Goal: Task Accomplishment & Management: Complete application form

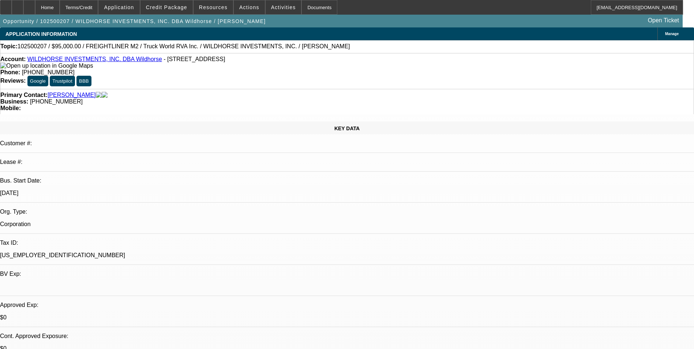
select select "0"
select select "2"
select select "0.1"
select select "4"
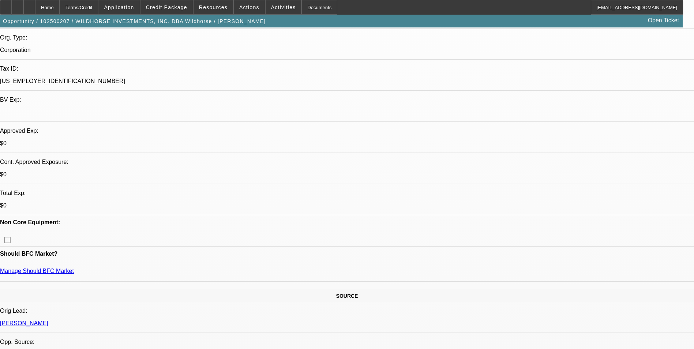
scroll to position [183, 0]
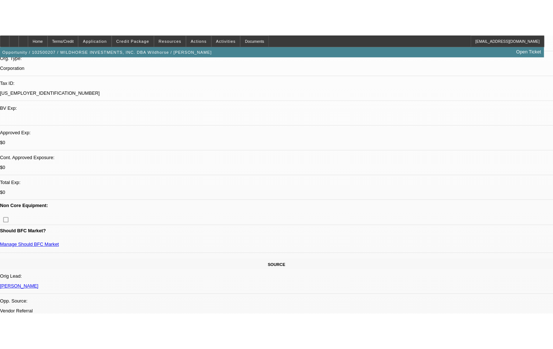
scroll to position [190, 0]
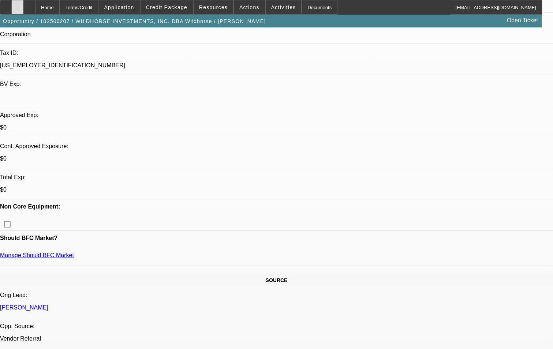
click at [23, 9] on div at bounding box center [18, 7] width 12 height 15
click at [29, 5] on icon at bounding box center [29, 5] width 0 height 0
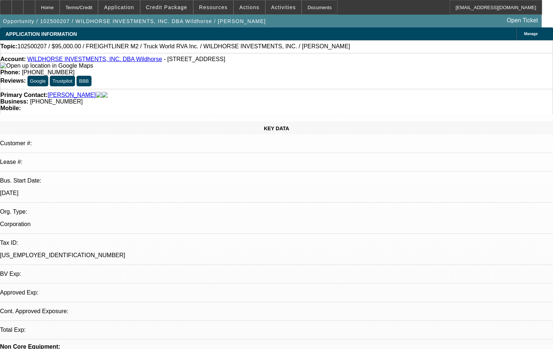
select select "0"
select select "2"
select select "0.1"
select select "1"
select select "2"
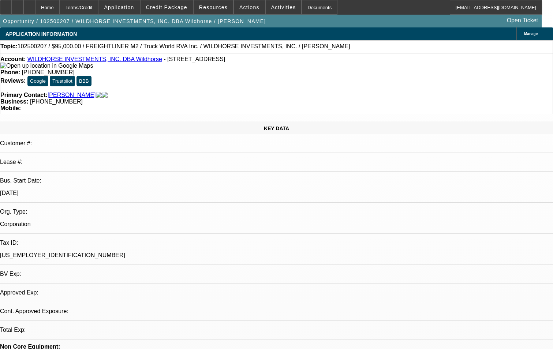
select select "4"
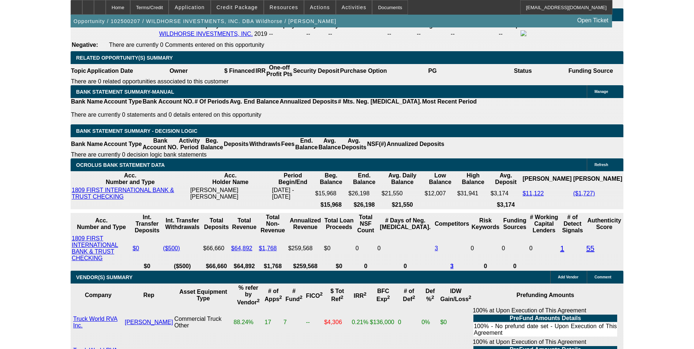
scroll to position [1100, 0]
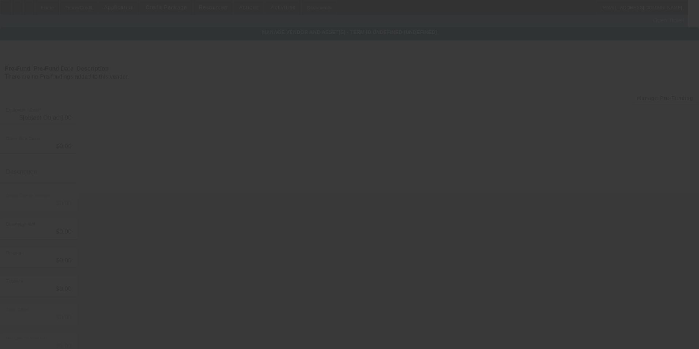
type input "$130,000.00"
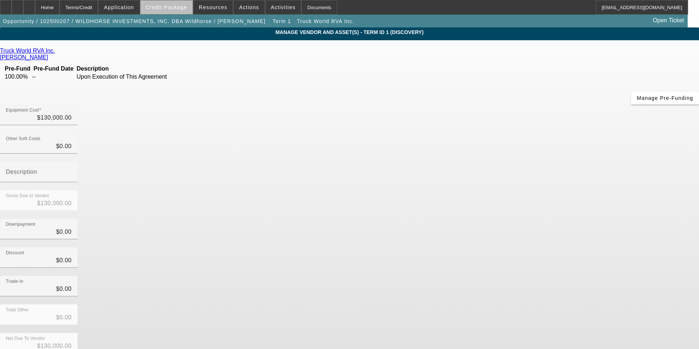
click at [182, 10] on span "Credit Package" at bounding box center [166, 7] width 41 height 6
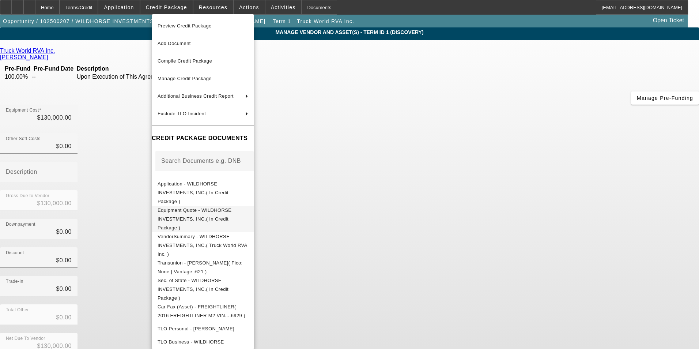
click at [222, 207] on span "Equipment Quote - WILDHORSE INVESTMENTS, INC.( In Credit Package )" at bounding box center [195, 218] width 74 height 23
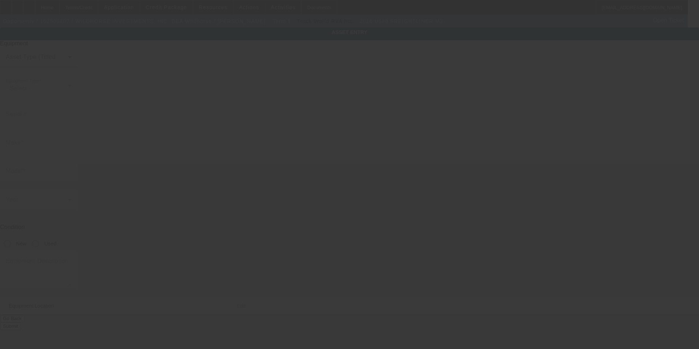
type input "1FVACXCY8GHHH6929"
type input "Freightliner"
type input "M2"
radio input "true"
type input "PO BOX 1709"
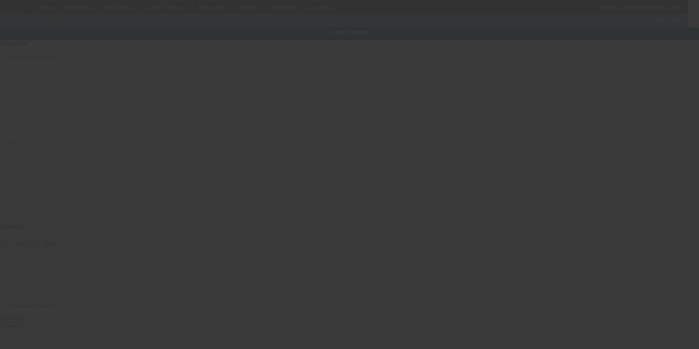
type input "Williston"
type input "58802"
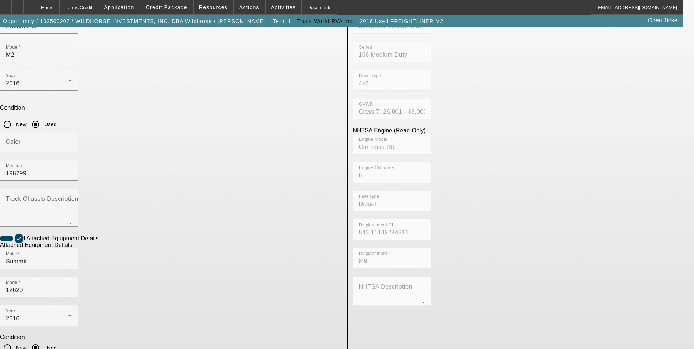
scroll to position [122, 0]
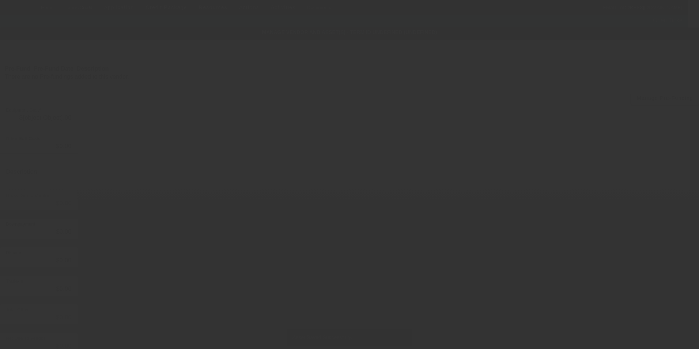
type input "$130,000.00"
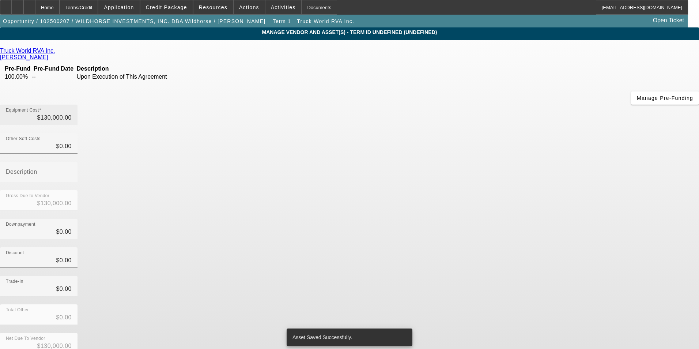
type input "130000"
click at [72, 113] on input "130000" at bounding box center [39, 117] width 66 height 9
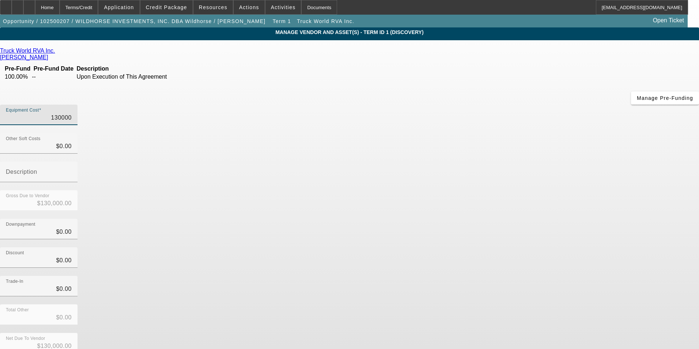
click at [72, 113] on input "130000" at bounding box center [39, 117] width 66 height 9
type input "$0.00"
type input "1"
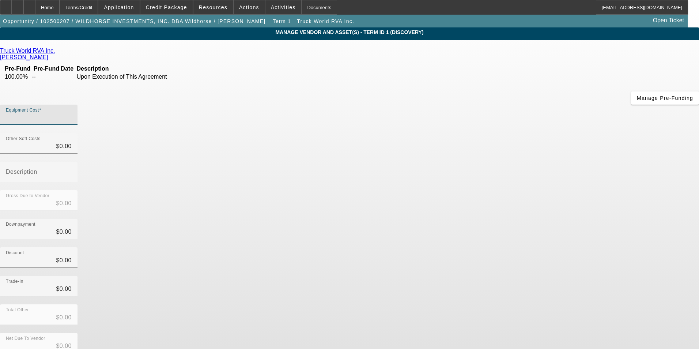
type input "$1.00"
type input "10"
type input "$10.00"
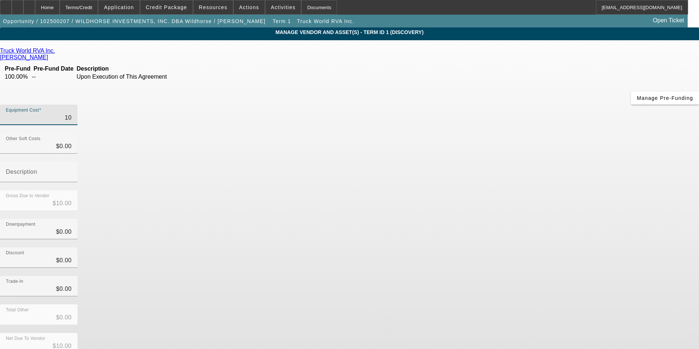
type input "105"
type input "$105.00"
type input "1050"
type input "$1,050.00"
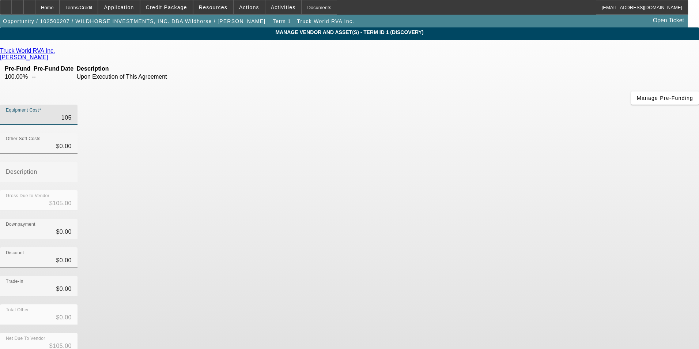
type input "$1,050.00"
type input "10500"
type input "$10,500.00"
type input "105000"
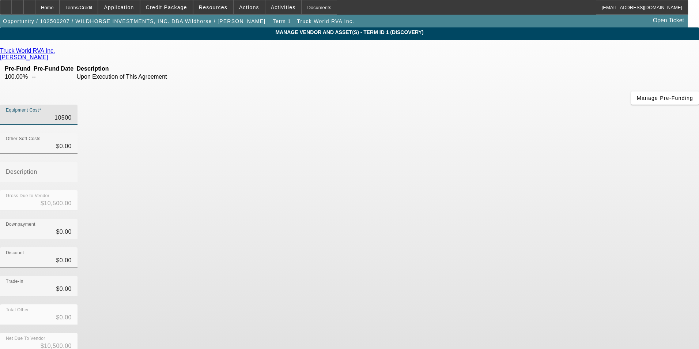
type input "$105,000.00"
click at [511, 190] on div "Gross Due to Vendor $105,000.00" at bounding box center [349, 204] width 699 height 29
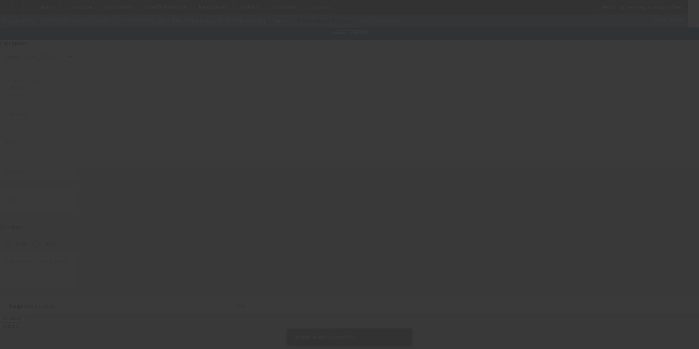
type input "PO Box 1709"
type input "Williston"
type input "58802"
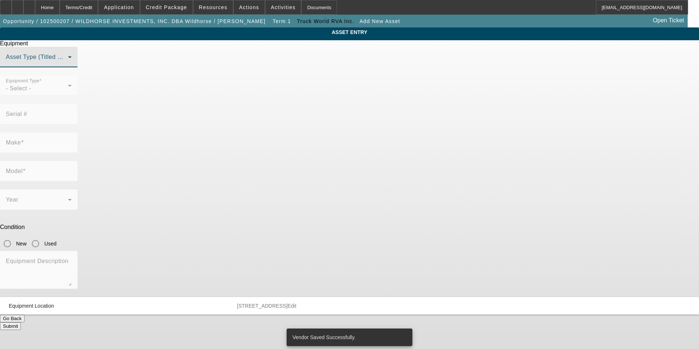
click at [68, 64] on span at bounding box center [37, 60] width 62 height 9
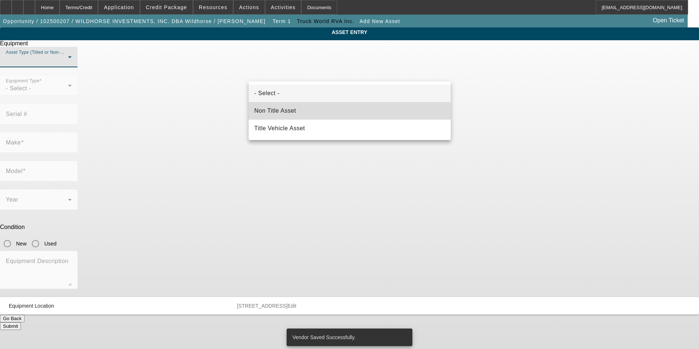
click at [295, 111] on span "Non Title Asset" at bounding box center [276, 110] width 42 height 9
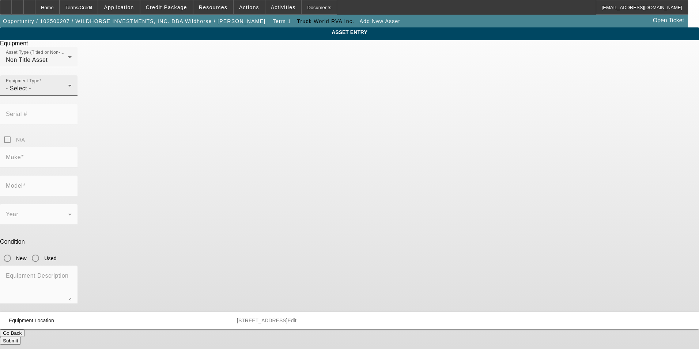
click at [72, 96] on div "Equipment Type - Select -" at bounding box center [39, 85] width 66 height 20
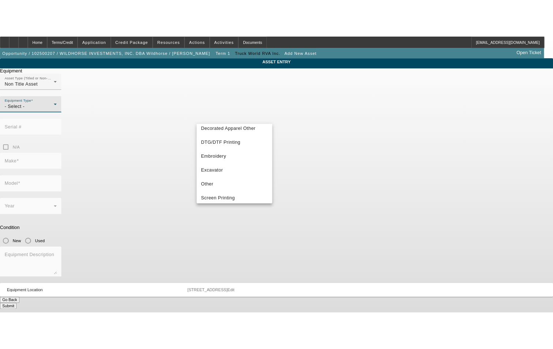
scroll to position [131, 0]
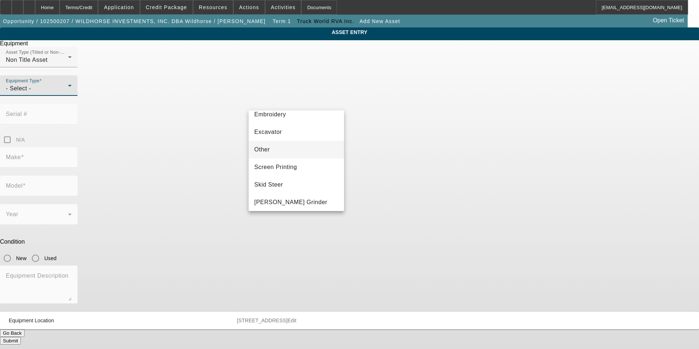
click at [285, 148] on mat-option "Other" at bounding box center [297, 150] width 96 height 18
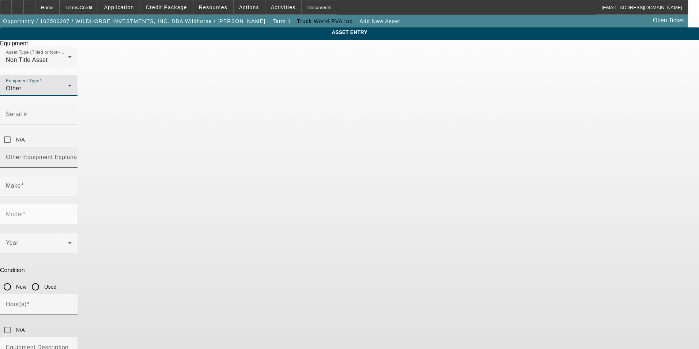
click at [87, 154] on mat-label "Other Equipment Explanation" at bounding box center [47, 157] width 82 height 6
click at [72, 156] on input "Other Equipment Explanation" at bounding box center [39, 160] width 66 height 9
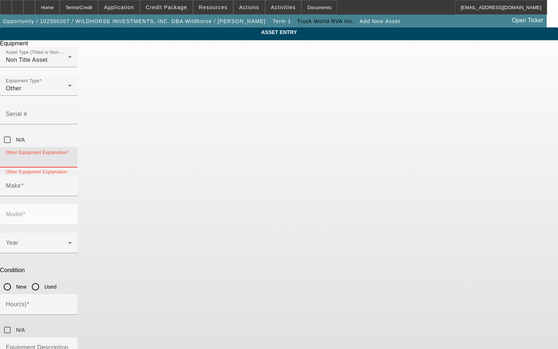
click at [72, 156] on input "Other Equipment Explanation" at bounding box center [39, 160] width 66 height 9
paste input "Engine-Driven Welder"
type input "Engine-Driven Welder"
click at [15, 132] on input "N/A" at bounding box center [7, 139] width 15 height 15
checkbox input "true"
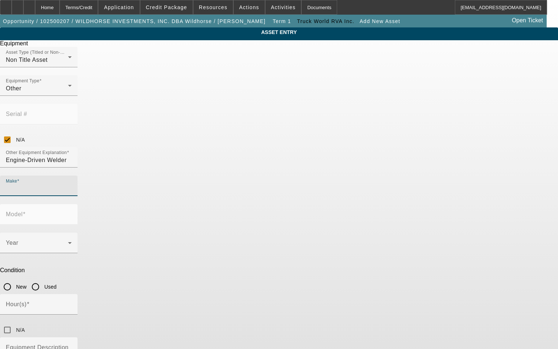
click at [72, 184] on input "Make" at bounding box center [39, 188] width 66 height 9
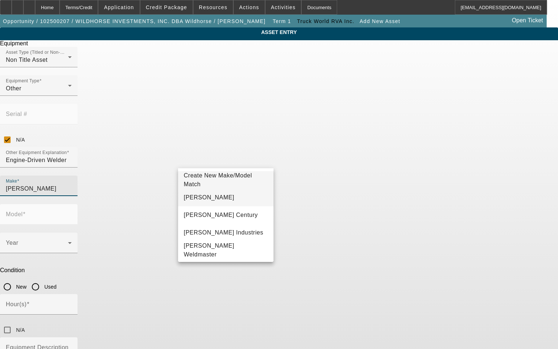
type input "Miller"
click at [212, 199] on mat-option "Miller" at bounding box center [226, 198] width 96 height 18
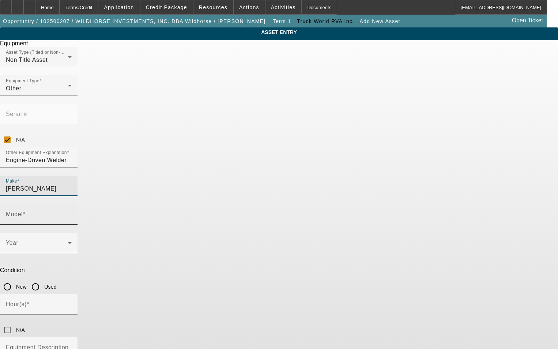
click at [72, 213] on input "Model" at bounding box center [39, 217] width 66 height 9
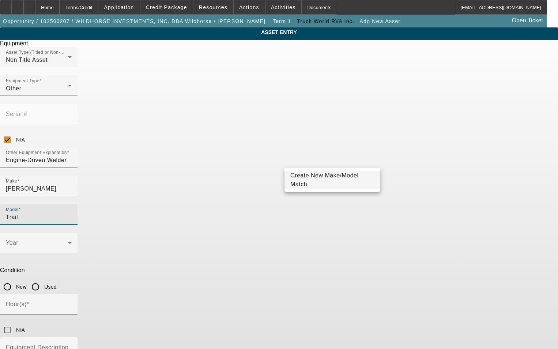
type input "Trail"
click at [323, 177] on span "Create New Make/Model Match" at bounding box center [332, 180] width 84 height 18
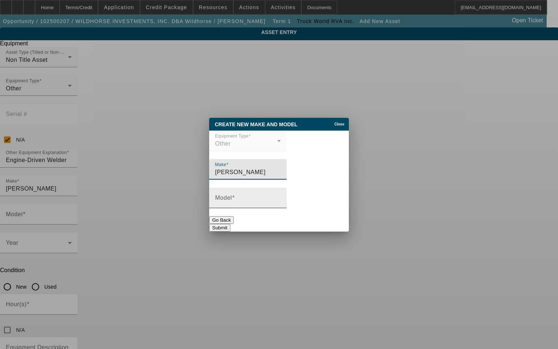
click at [256, 202] on input "Model" at bounding box center [248, 200] width 66 height 9
type input "Trailblazer 330"
click at [230, 224] on button "Submit" at bounding box center [219, 228] width 21 height 8
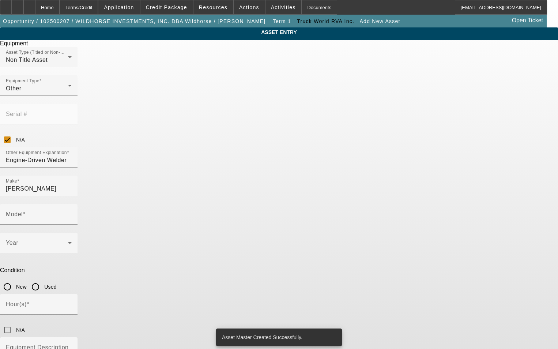
type input "Trailblazer 330"
click at [68, 241] on span at bounding box center [37, 245] width 62 height 9
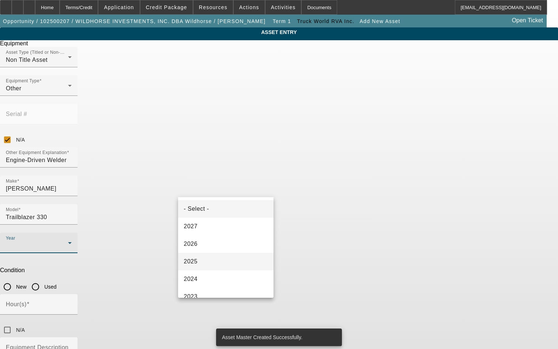
click at [221, 259] on mat-option "2025" at bounding box center [226, 262] width 96 height 18
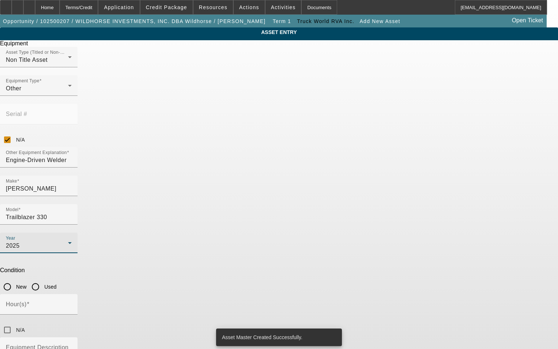
click at [15, 279] on input "New" at bounding box center [7, 286] width 15 height 15
radio input "true"
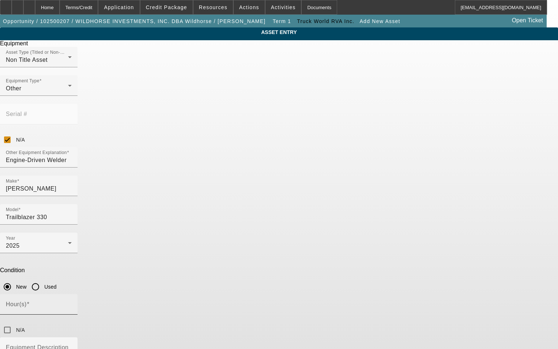
click at [72, 303] on input "Hour(s)" at bounding box center [39, 307] width 66 height 9
type input "0"
click at [68, 344] on mat-label "Equipment Description" at bounding box center [37, 347] width 63 height 6
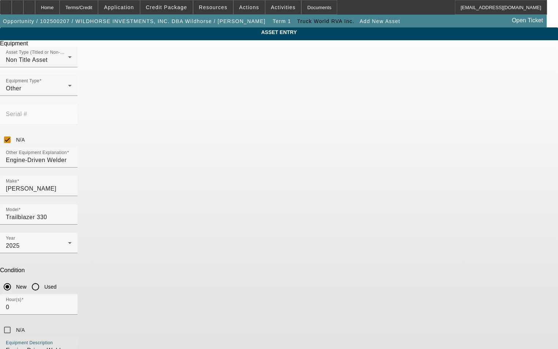
type textarea "Engine Driven Welder & Generator"
click at [422, 221] on div "ASSET ENTRY Equipment Asset Type (Titled or Non-Titled) Non Title Asset Equipme…" at bounding box center [279, 221] width 558 height 389
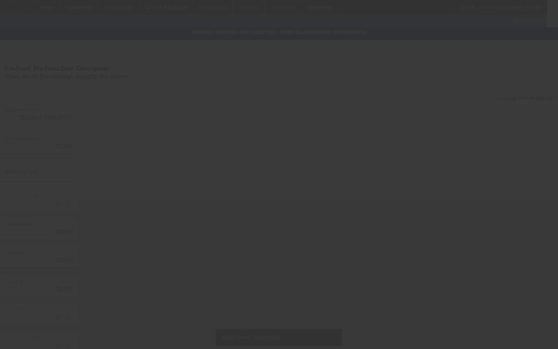
type input "$105,000.00"
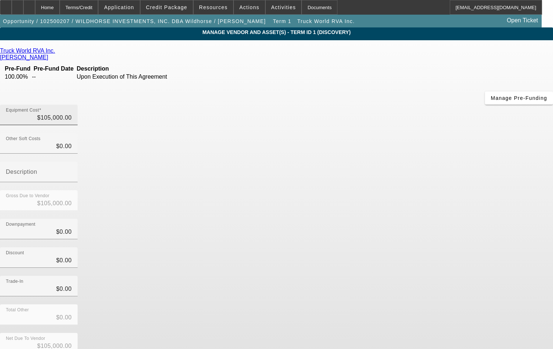
type input "105000"
click at [72, 113] on input "105000" at bounding box center [39, 117] width 66 height 9
type input "$0.00"
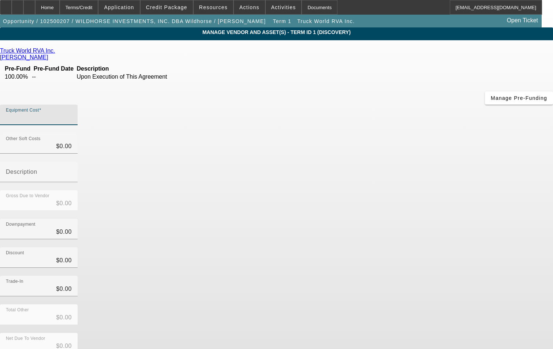
type input "1"
type input "$1.00"
type input "11"
type input "$11.00"
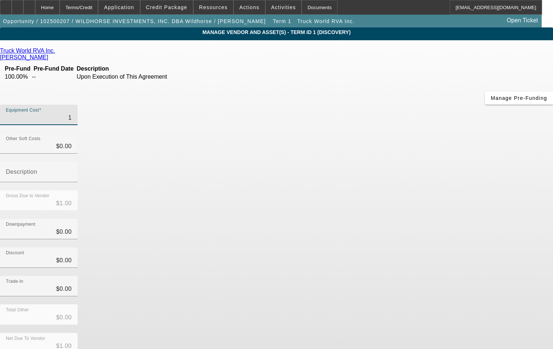
type input "$11.00"
type input "117"
type input "$117.00"
type input "1170"
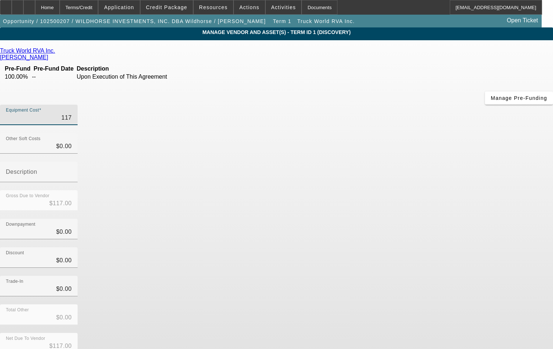
type input "$1,170.00"
type input "11700"
type input "$11,700.00"
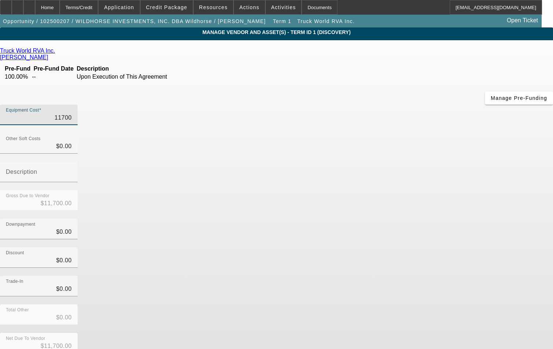
type input "117000"
type input "$117,000.00"
click at [466, 247] on div "Discount $0.00" at bounding box center [276, 261] width 553 height 29
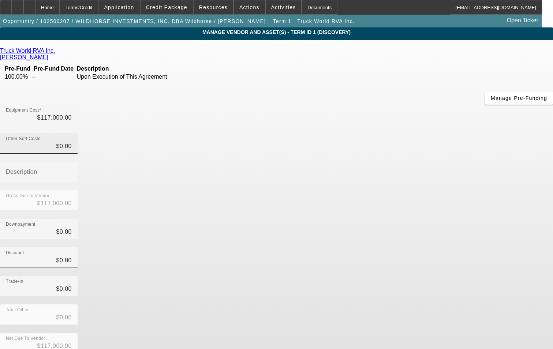
type input "0"
click at [72, 142] on input "0" at bounding box center [39, 146] width 66 height 9
type input "8"
type input "$117,008.00"
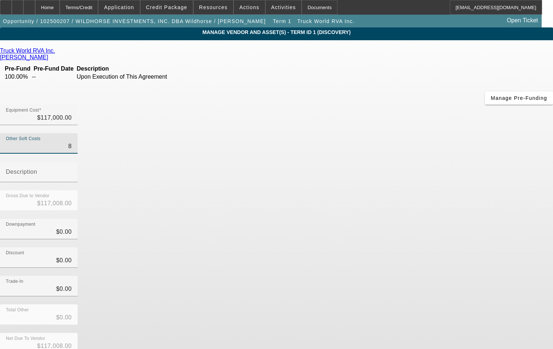
type input "80"
type input "$117,080.00"
type input "800"
type input "$117,800.00"
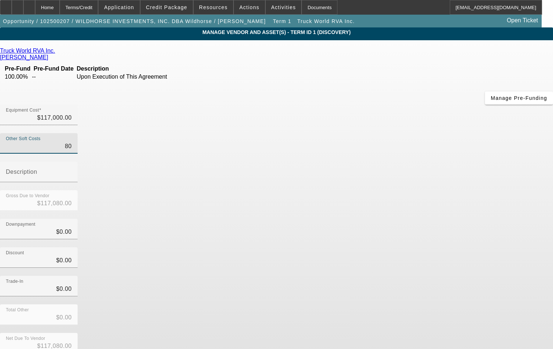
type input "$117,800.00"
type input "8000"
type input "$125,000.00"
type input "$8,000.00"
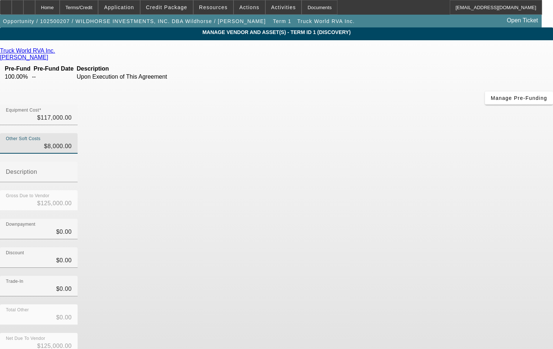
click at [416, 247] on div "Discount $0.00" at bounding box center [276, 261] width 553 height 29
click at [72, 170] on input "Description" at bounding box center [39, 174] width 66 height 9
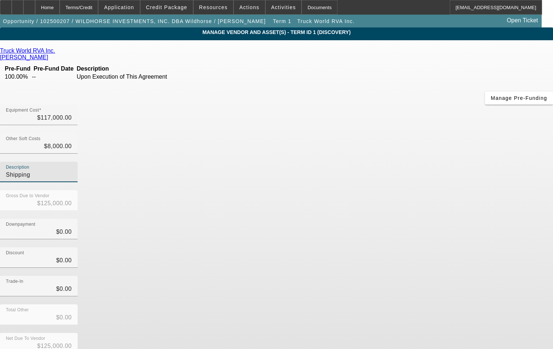
type input "Shipping"
click at [425, 219] on div "Downpayment $0.00" at bounding box center [276, 233] width 553 height 29
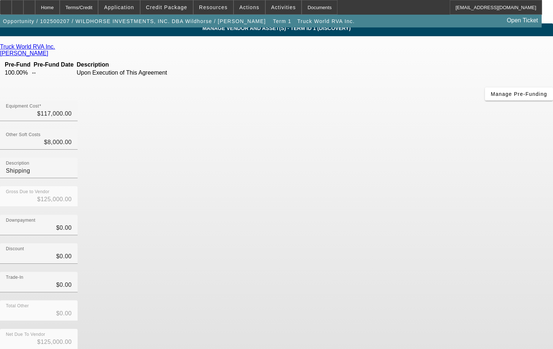
scroll to position [5, 0]
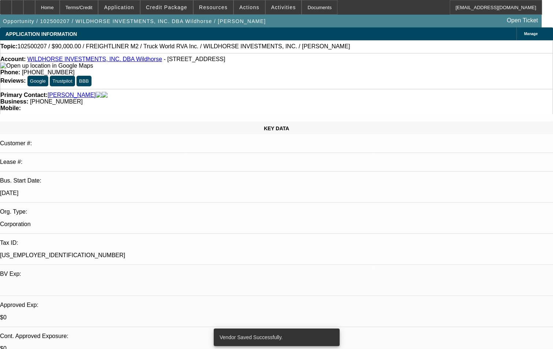
select select "0"
select select "2"
select select "0.1"
select select "4"
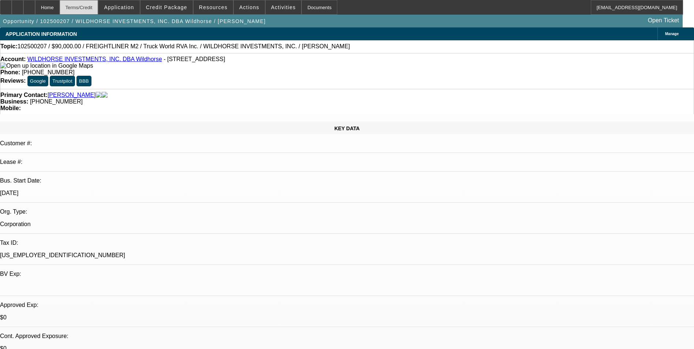
click at [94, 8] on div "Terms/Credit" at bounding box center [79, 7] width 39 height 15
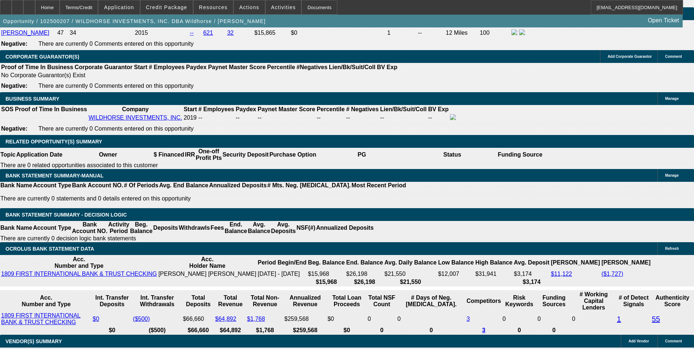
scroll to position [1142, 0]
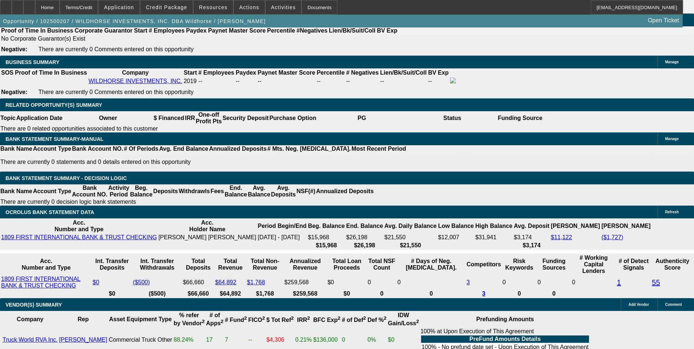
type input "3344"
type input "$6,688.00"
type input "UNKNOWN"
type input "334"
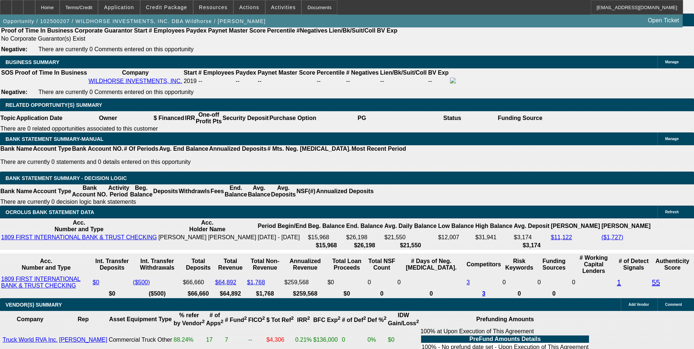
type input "$668.00"
type input "$3,345.00"
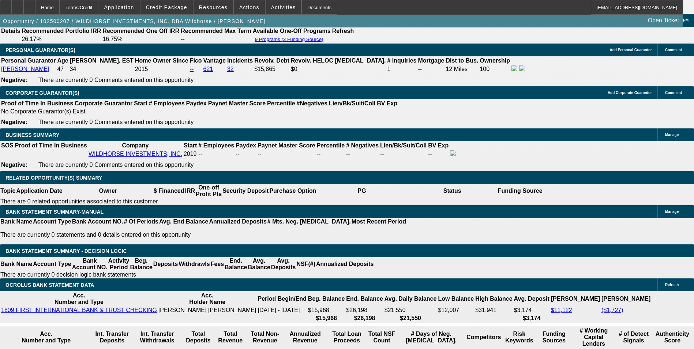
scroll to position [1069, 0]
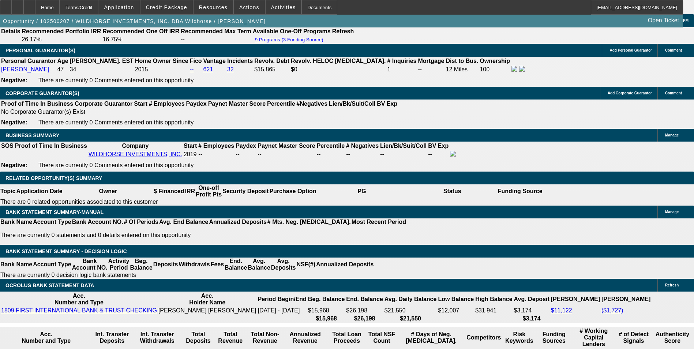
type input "20"
type input "$6,690.00"
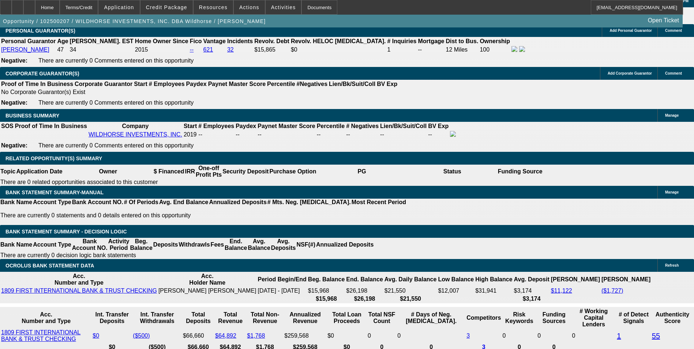
scroll to position [1105, 0]
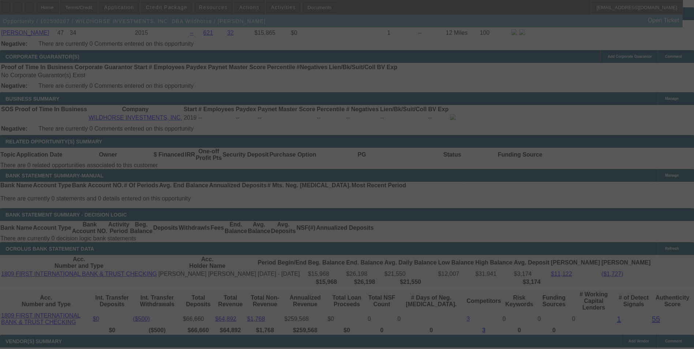
select select "0"
select select "2"
select select "0.1"
select select "4"
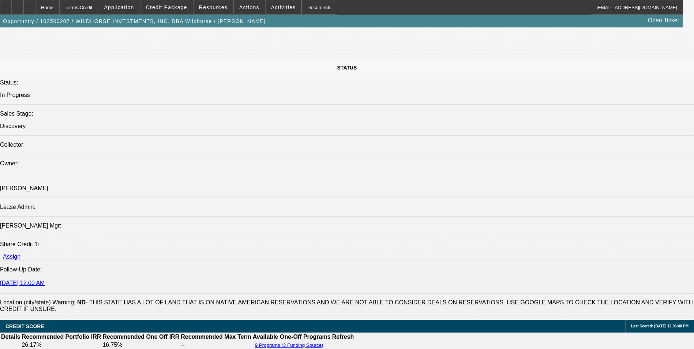
scroll to position [768, 0]
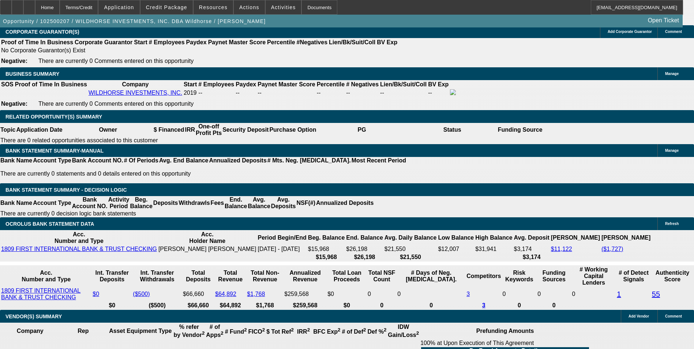
scroll to position [1134, 0]
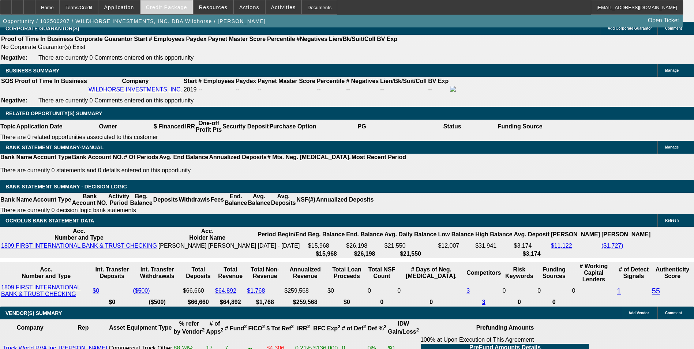
click at [178, 9] on span "Credit Package" at bounding box center [166, 7] width 41 height 6
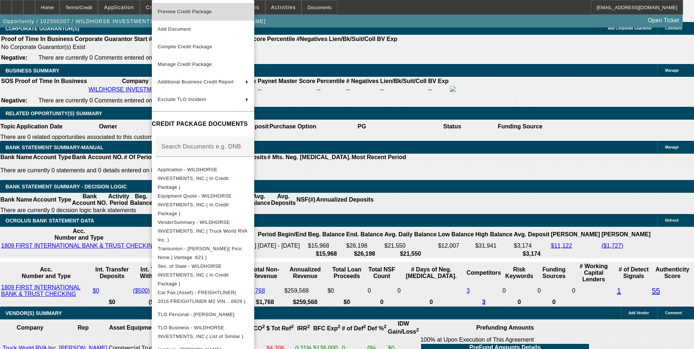
click at [235, 17] on button "Preview Credit Package" at bounding box center [203, 12] width 102 height 18
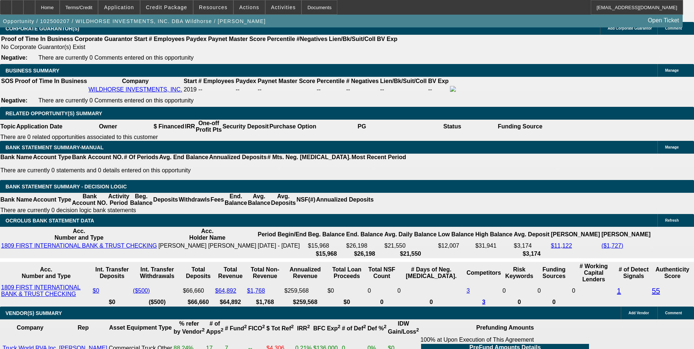
scroll to position [1097, 0]
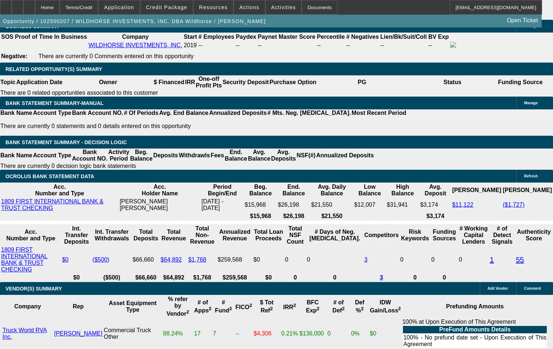
scroll to position [1155, 0]
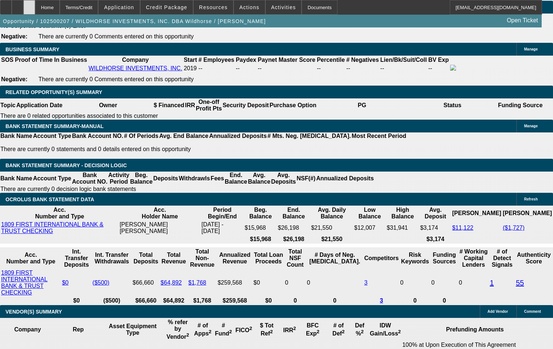
click at [29, 5] on icon at bounding box center [29, 5] width 0 height 0
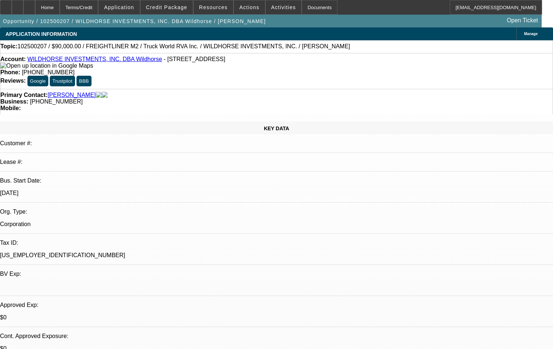
select select "0"
select select "2"
select select "0.1"
select select "4"
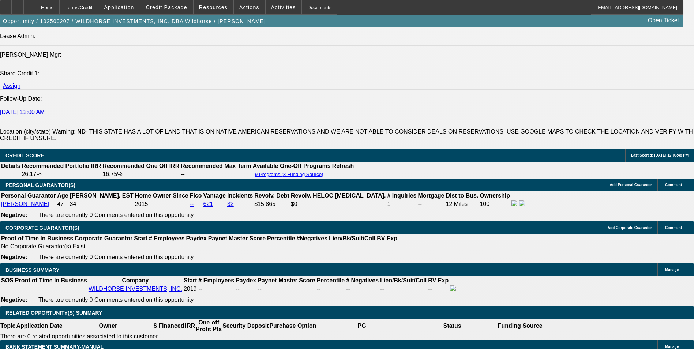
scroll to position [927, 0]
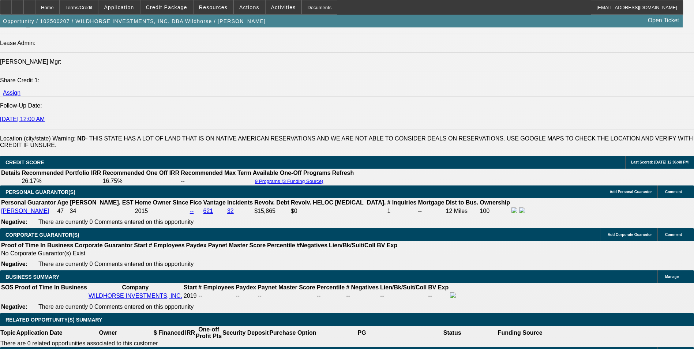
click at [29, 5] on icon at bounding box center [29, 5] width 0 height 0
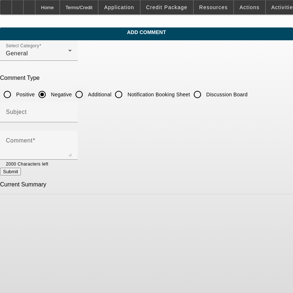
click at [86, 94] on input "Additional" at bounding box center [79, 94] width 15 height 15
radio input "true"
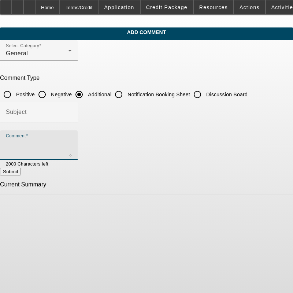
click at [53, 146] on textarea "Comment" at bounding box center [39, 148] width 66 height 18
drag, startPoint x: 63, startPoint y: 146, endPoint x: 53, endPoint y: 146, distance: 9.1
click at [57, 146] on textarea "Comment" at bounding box center [39, 148] width 66 height 18
paste textarea "Wildhorse Investments, Inc., a mobile diesel and heavy equipment mechanic based…"
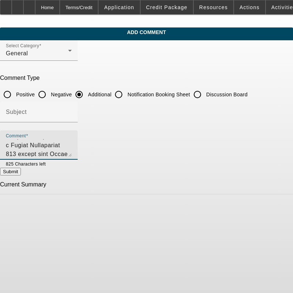
type textarea "Wildhorse Investments, Inc., a mobile diesel and heavy equipment mechanic based…"
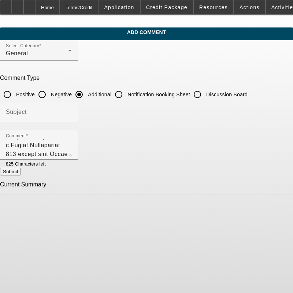
click at [21, 173] on button "Submit" at bounding box center [10, 171] width 21 height 8
radio input "true"
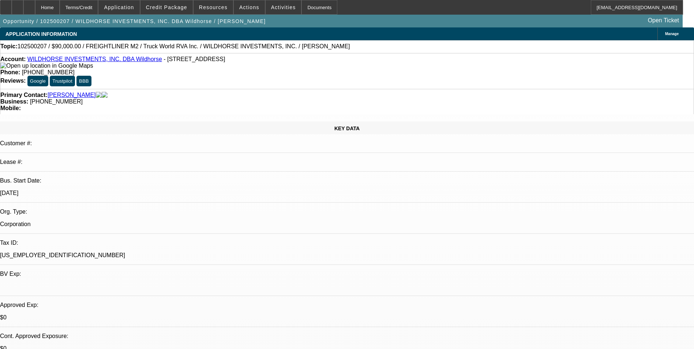
select select "0"
select select "2"
select select "0.1"
select select "4"
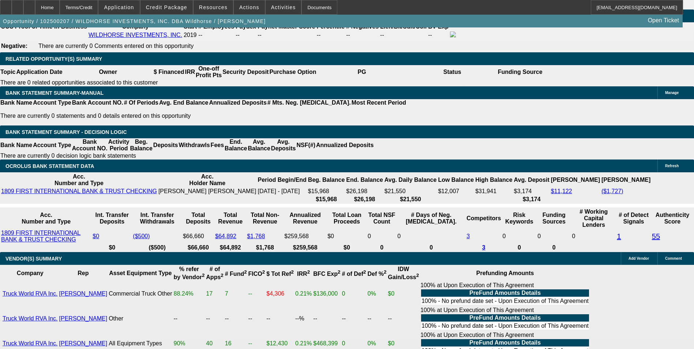
scroll to position [1157, 0]
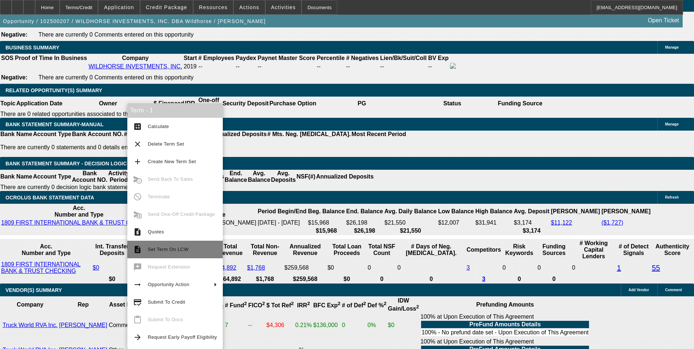
click at [181, 253] on span "Set Term On LCW" at bounding box center [182, 249] width 69 height 9
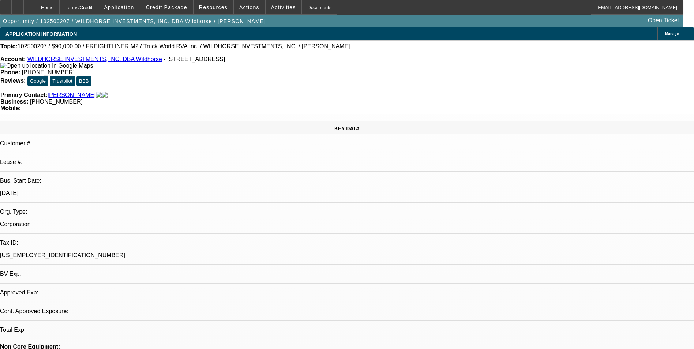
select select "0"
select select "2"
select select "0.1"
select select "1"
select select "2"
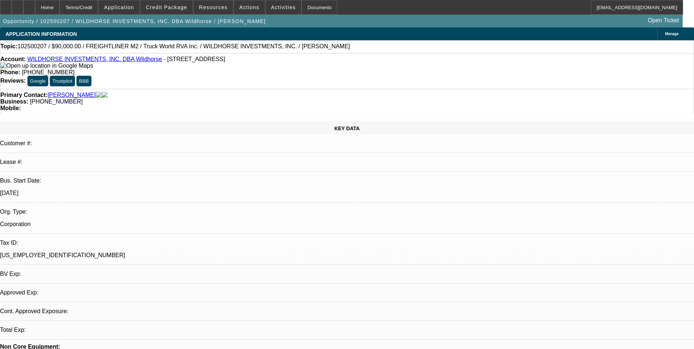
select select "4"
click at [98, 8] on div "Terms/Credit" at bounding box center [79, 7] width 39 height 15
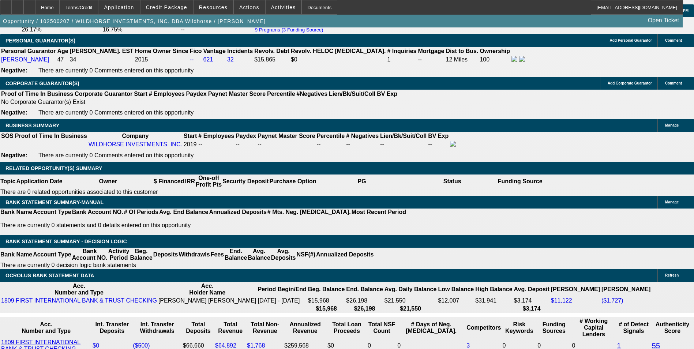
scroll to position [1115, 0]
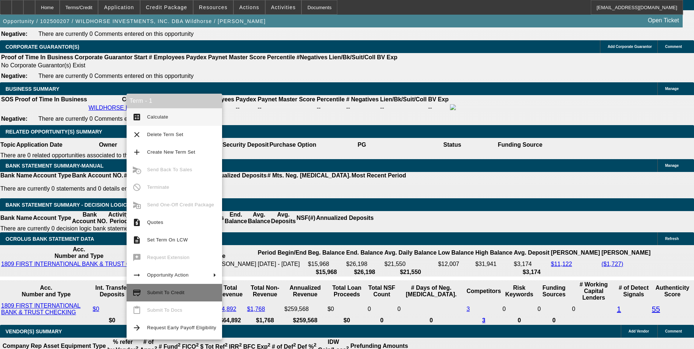
click at [168, 294] on span "Submit To Credit" at bounding box center [165, 292] width 37 height 5
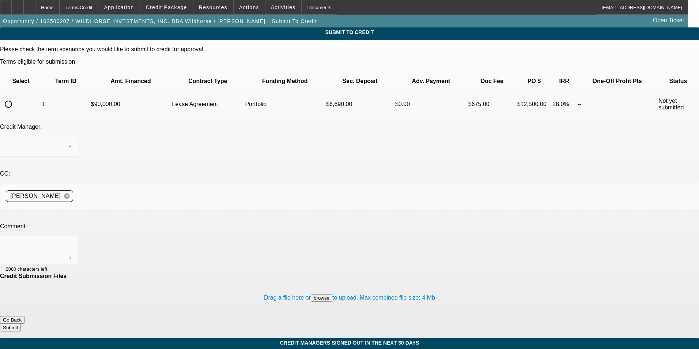
click at [16, 97] on input "radio" at bounding box center [8, 104] width 15 height 15
radio input "true"
click at [68, 142] on div "Arida, George" at bounding box center [37, 146] width 62 height 9
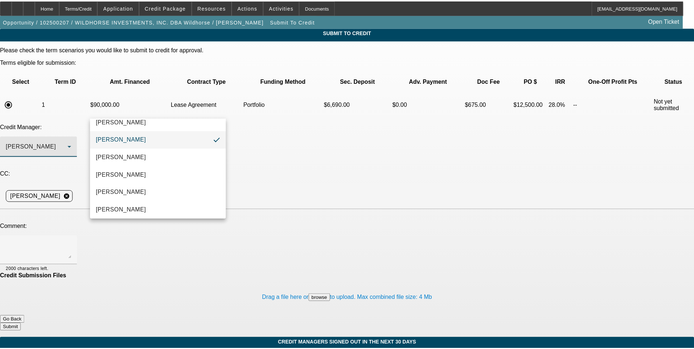
scroll to position [11, 0]
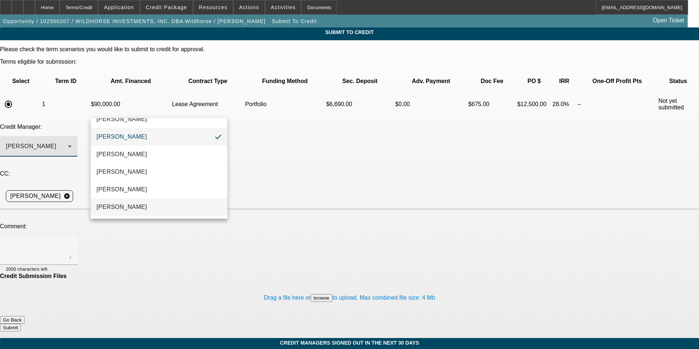
click at [139, 207] on mat-option "Oliva, Samuel" at bounding box center [159, 207] width 137 height 18
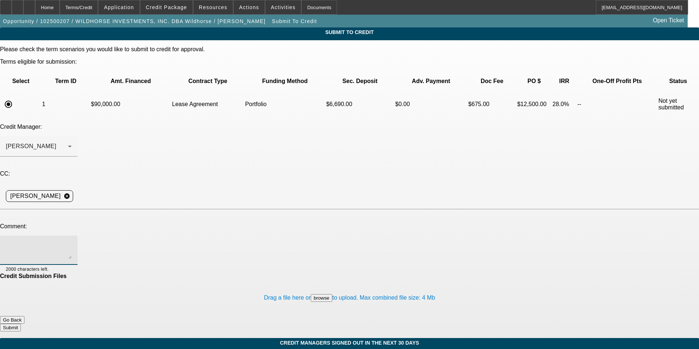
click at [72, 241] on textarea at bounding box center [39, 250] width 66 height 18
click at [72, 241] on textarea "Sam," at bounding box center [39, 250] width 66 height 18
type textarea "Sam, explanation on personal credit issues is included in additional comments. …"
click at [21, 324] on button "Submit" at bounding box center [10, 328] width 21 height 8
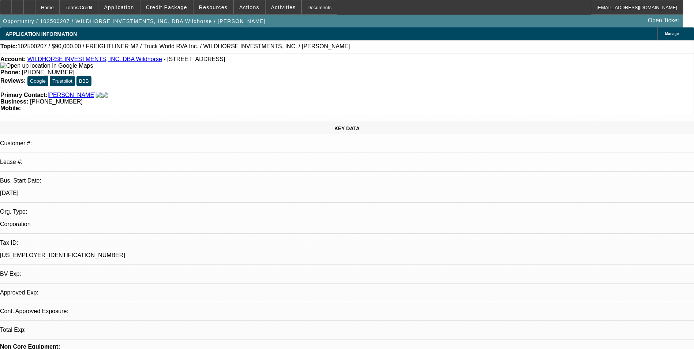
select select "0"
select select "2"
select select "0.1"
select select "4"
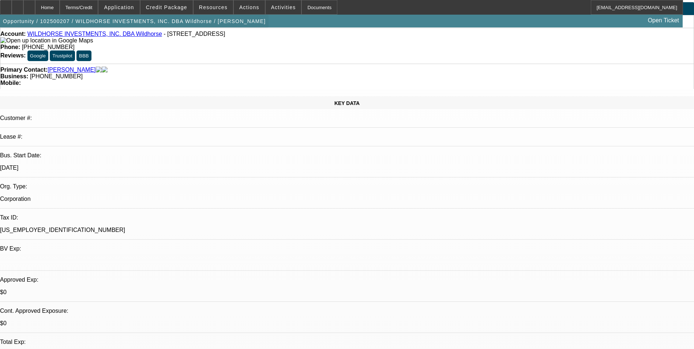
scroll to position [23, 0]
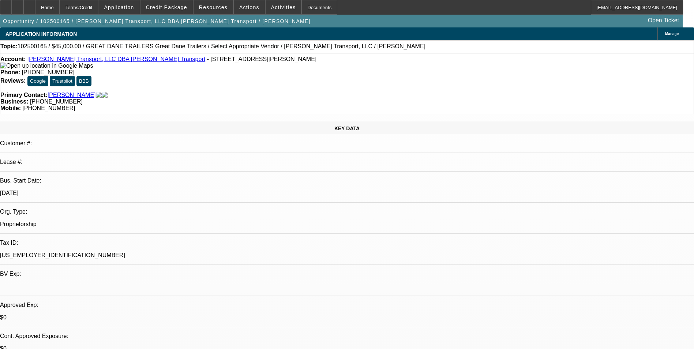
select select "0"
select select "2"
select select "0.1"
select select "4"
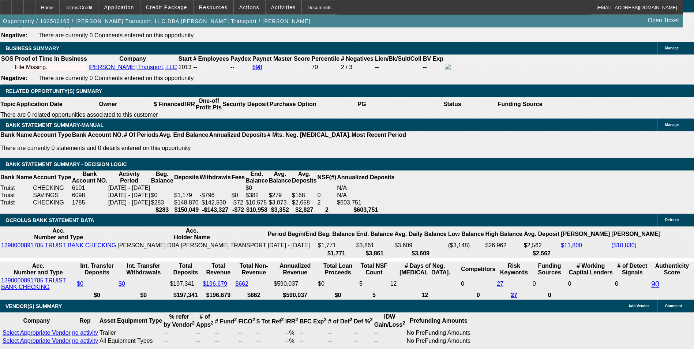
scroll to position [1134, 0]
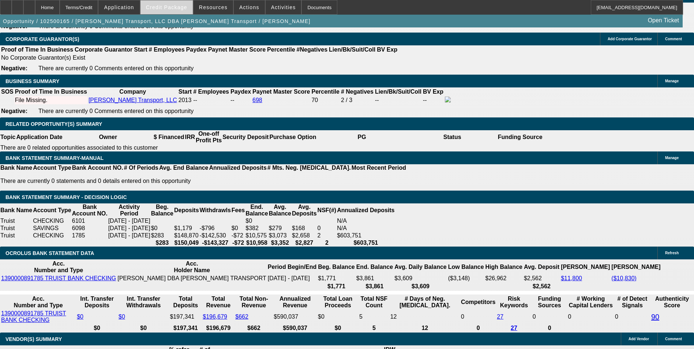
click at [174, 8] on span "Credit Package" at bounding box center [166, 7] width 41 height 6
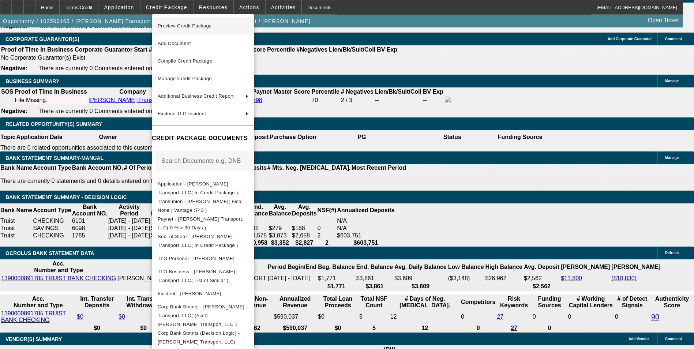
click at [193, 25] on span "Preview Credit Package" at bounding box center [185, 25] width 54 height 5
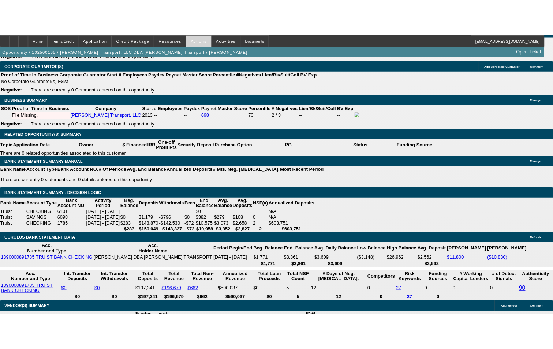
scroll to position [1220, 0]
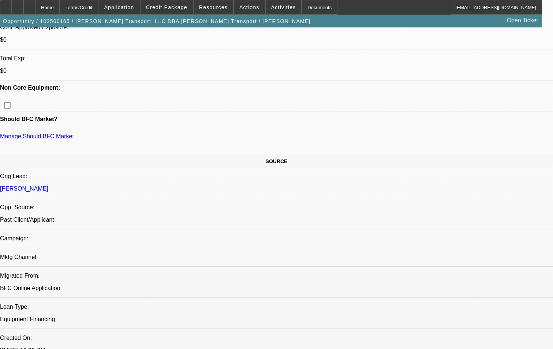
scroll to position [306, 0]
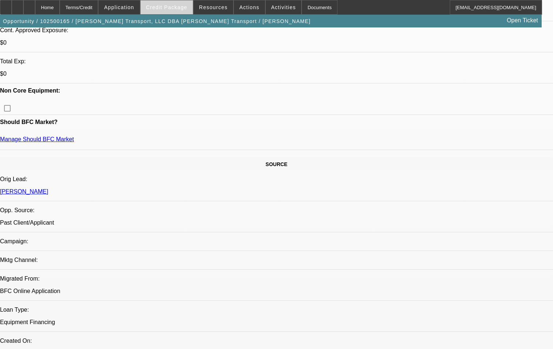
click at [176, 11] on span at bounding box center [166, 8] width 52 height 18
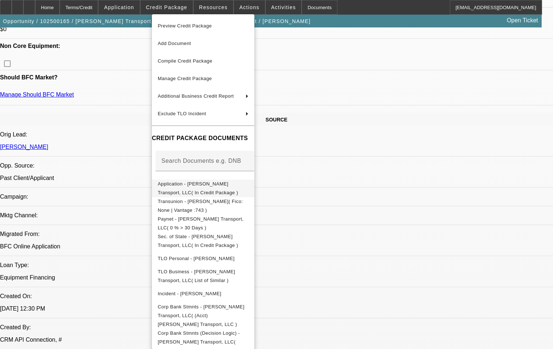
scroll to position [379, 0]
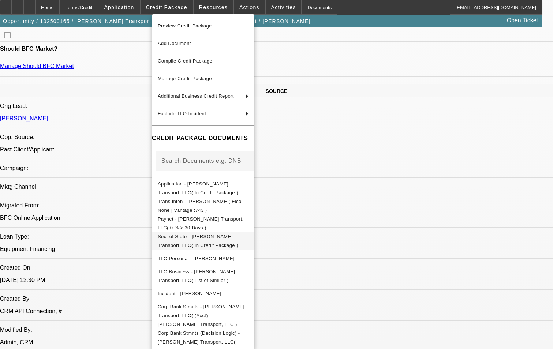
click at [218, 235] on span "Sec. of State - [PERSON_NAME] Transport, LLC( In Credit Package )" at bounding box center [198, 241] width 80 height 14
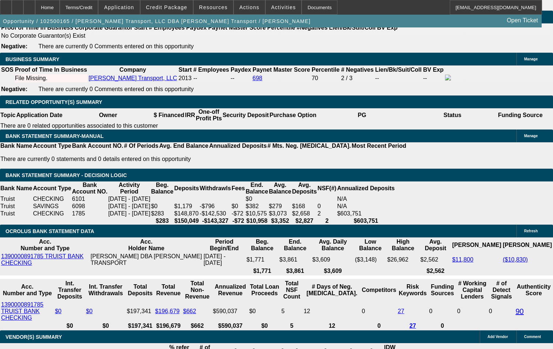
scroll to position [1183, 0]
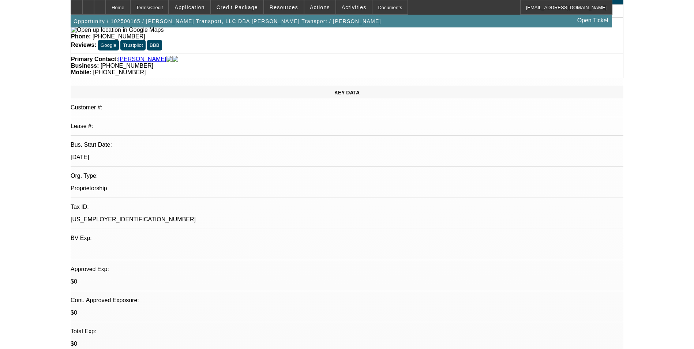
scroll to position [0, 0]
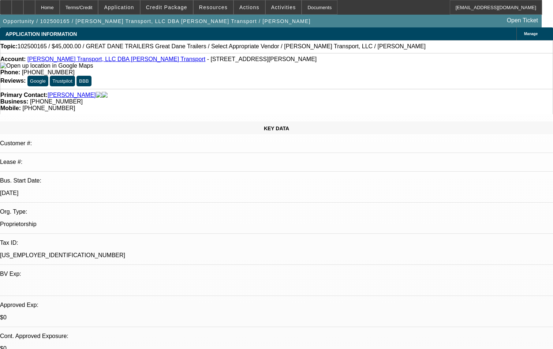
click at [363, 69] on div "Account: Mr Weaver Transport, LLC DBA MR Weaver Transport - 109 S Fort Zellers …" at bounding box center [276, 71] width 553 height 36
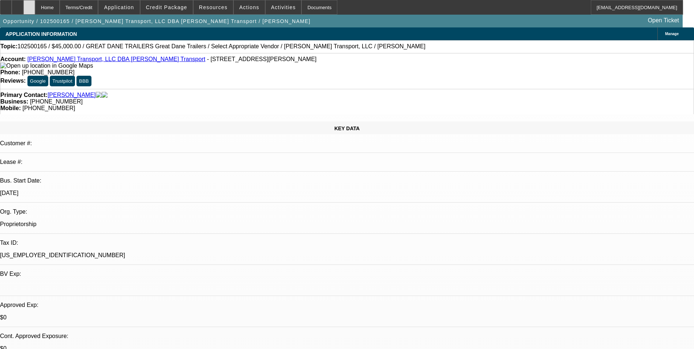
click at [29, 5] on icon at bounding box center [29, 5] width 0 height 0
select select "0"
select select "2"
select select "0.1"
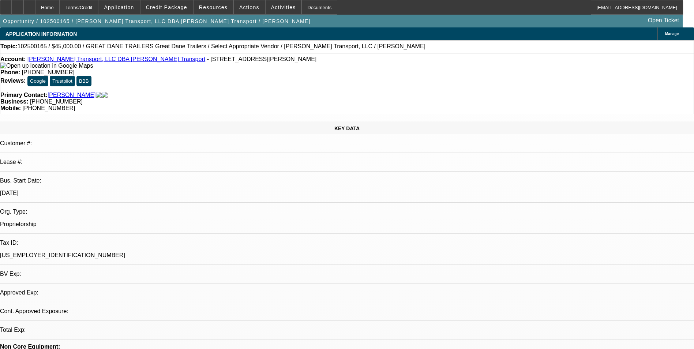
select select "4"
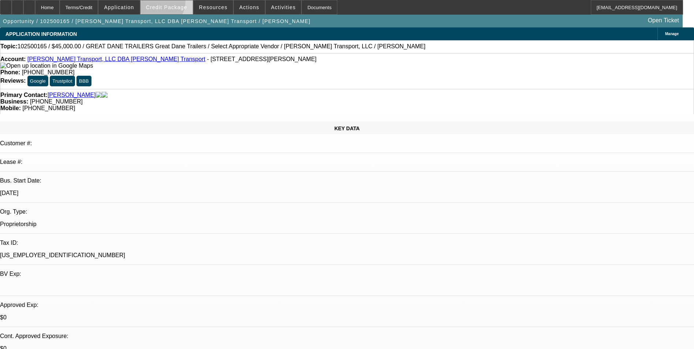
click at [172, 4] on span at bounding box center [166, 8] width 52 height 18
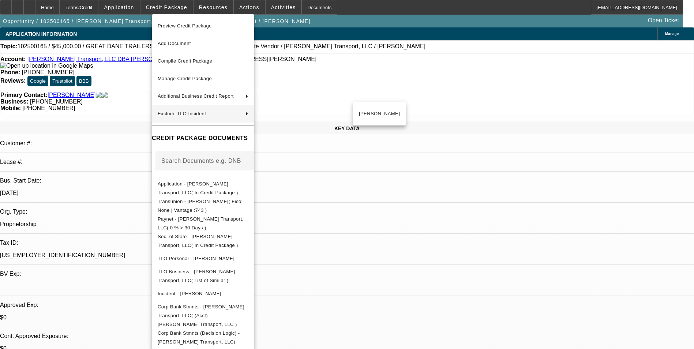
scroll to position [37, 0]
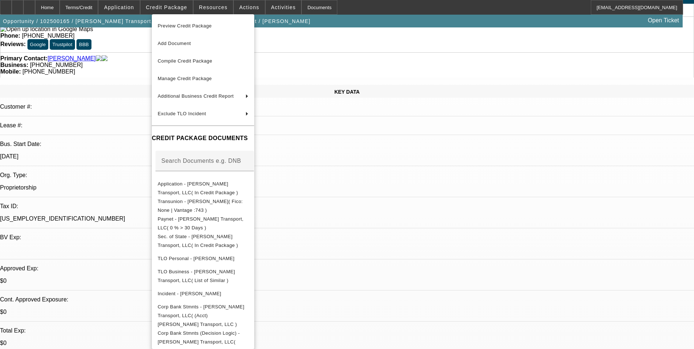
click at [382, 193] on div at bounding box center [347, 174] width 694 height 349
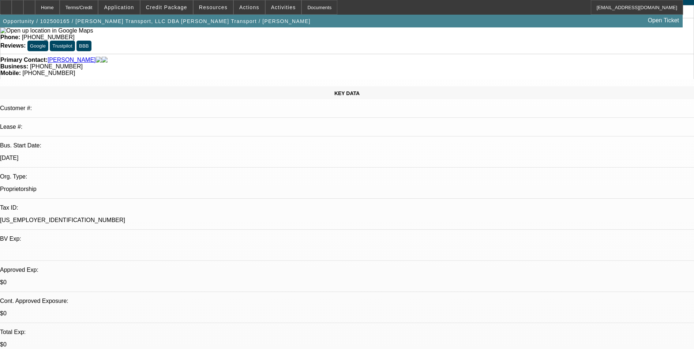
scroll to position [0, 0]
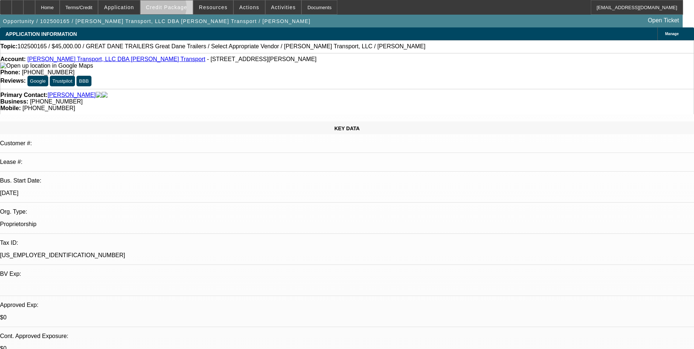
click at [174, 9] on span "Credit Package" at bounding box center [166, 7] width 41 height 6
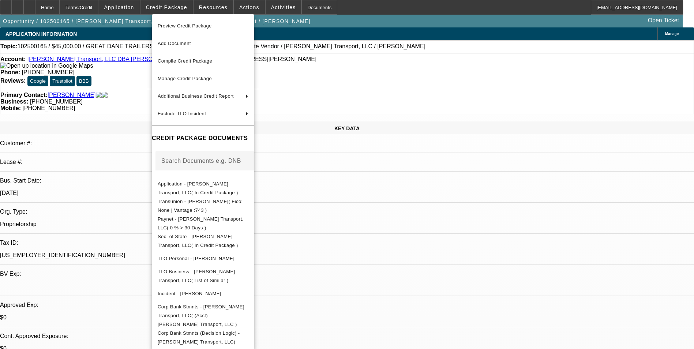
click at [388, 231] on div at bounding box center [347, 174] width 694 height 349
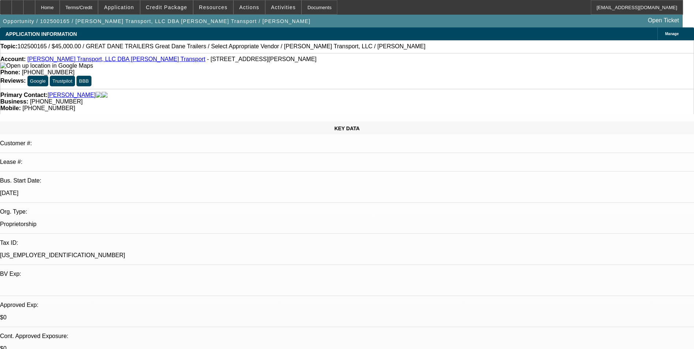
click at [6, 5] on icon at bounding box center [6, 5] width 0 height 0
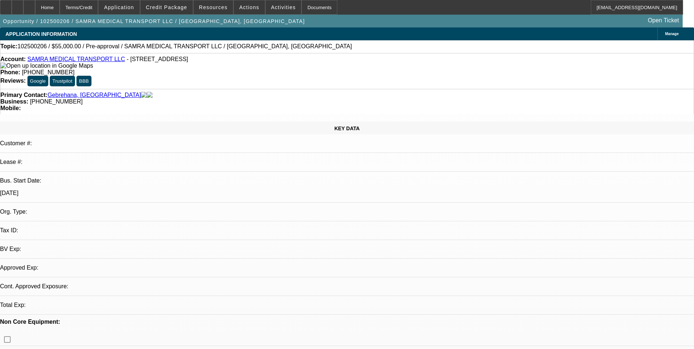
select select "0"
select select "2"
select select "0.1"
select select "4"
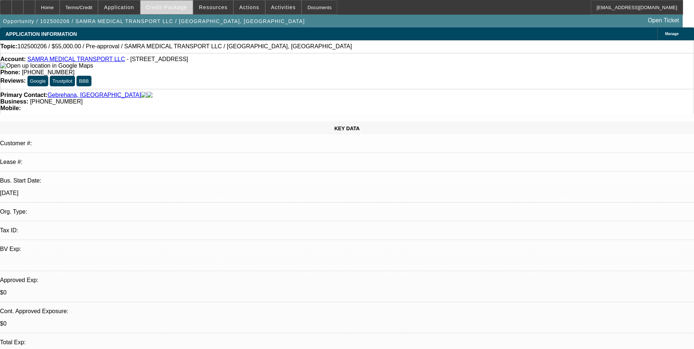
click at [170, 11] on span at bounding box center [166, 8] width 52 height 18
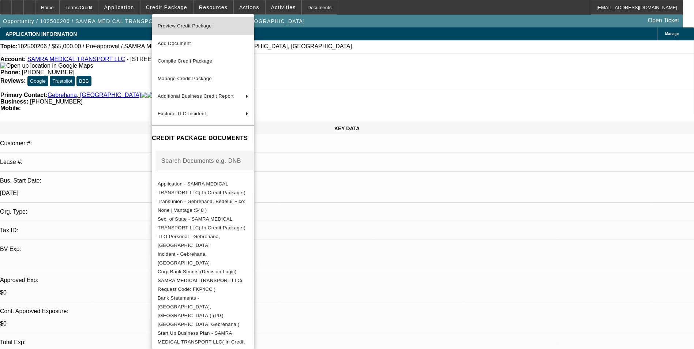
click at [180, 26] on span "Preview Credit Package" at bounding box center [185, 25] width 54 height 5
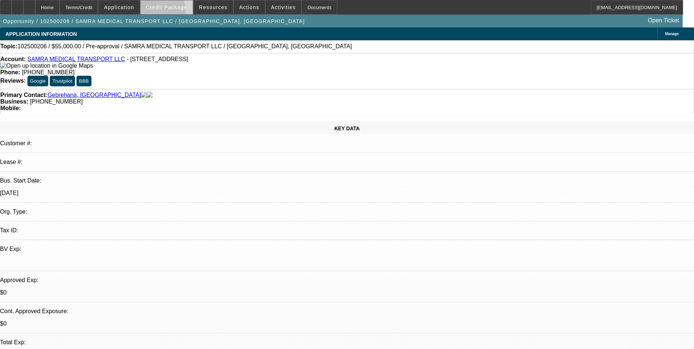
click at [170, 12] on span at bounding box center [166, 8] width 52 height 18
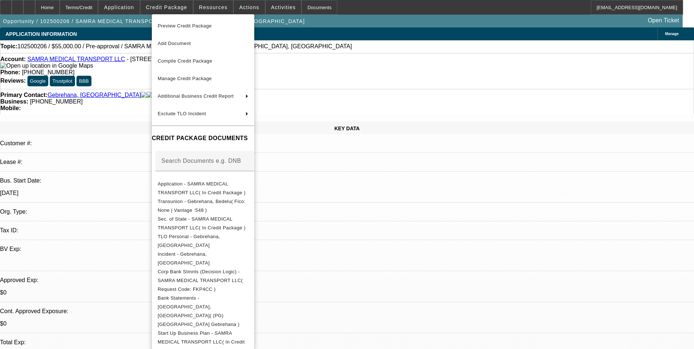
click at [400, 219] on div at bounding box center [347, 174] width 694 height 349
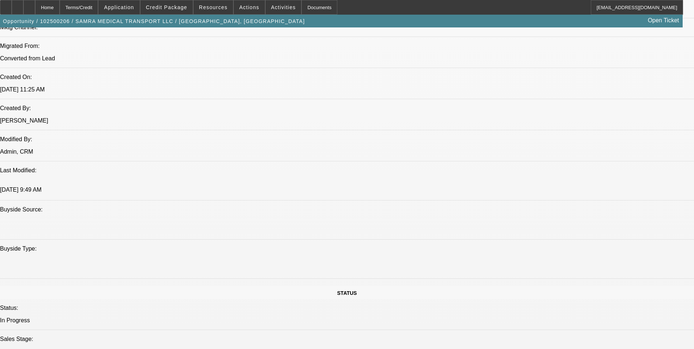
scroll to position [512, 0]
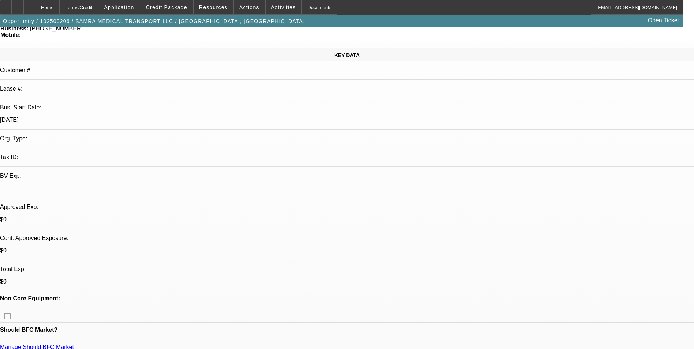
scroll to position [0, 0]
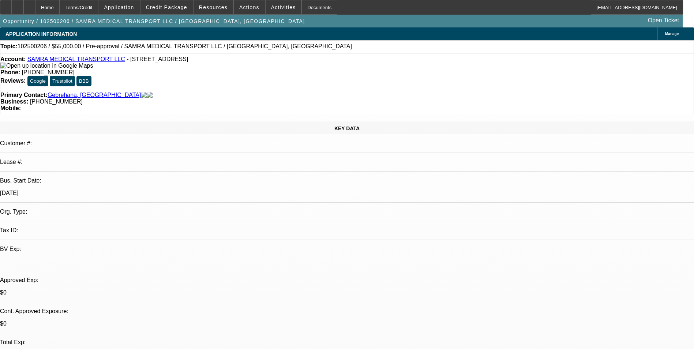
drag, startPoint x: 457, startPoint y: 73, endPoint x: 456, endPoint y: 52, distance: 21.2
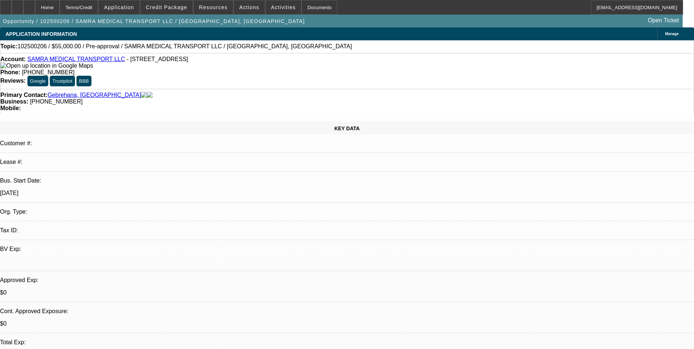
click at [456, 50] on div "Topic: 102500206 / $55,000.00 / Pre-approval / SAMRA MEDICAL TRANSPORT LLC / Ge…" at bounding box center [346, 46] width 693 height 7
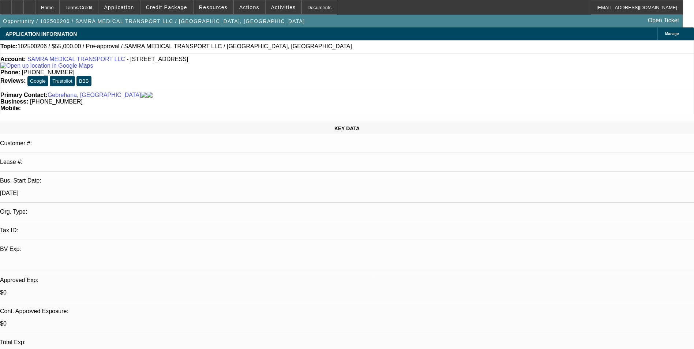
scroll to position [0, 0]
click at [271, 8] on span "Activities" at bounding box center [283, 7] width 25 height 6
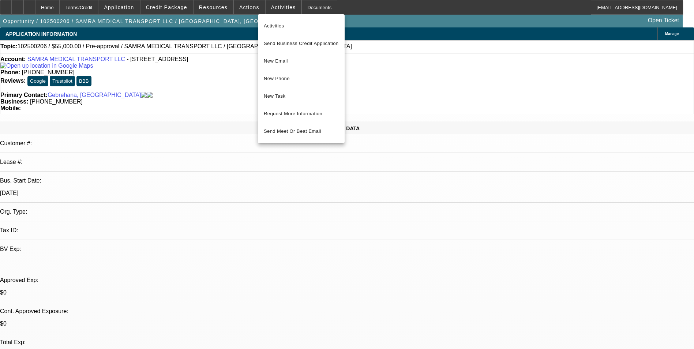
click at [244, 7] on div at bounding box center [347, 174] width 694 height 349
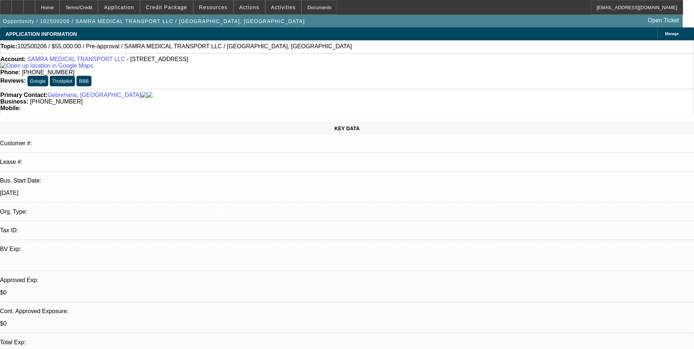
click at [244, 7] on span "Actions" at bounding box center [249, 7] width 20 height 6
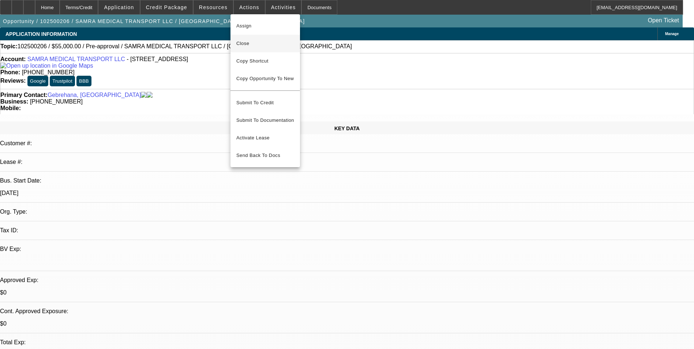
click at [255, 42] on span "Close" at bounding box center [265, 43] width 58 height 9
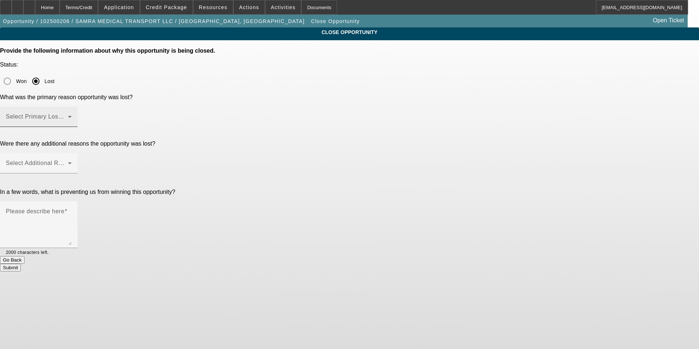
click at [68, 115] on span at bounding box center [37, 119] width 62 height 9
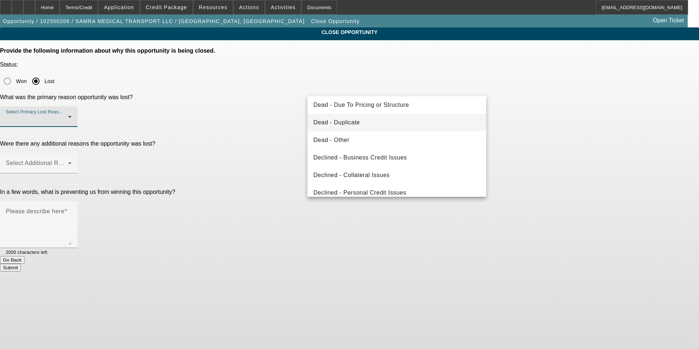
scroll to position [98, 0]
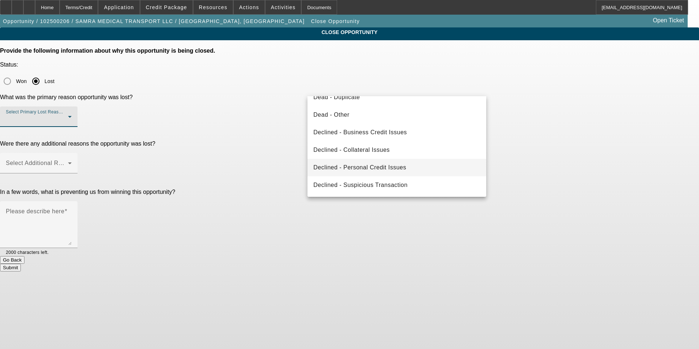
click at [375, 163] on mat-option "Declined - Personal Credit Issues" at bounding box center [397, 168] width 179 height 18
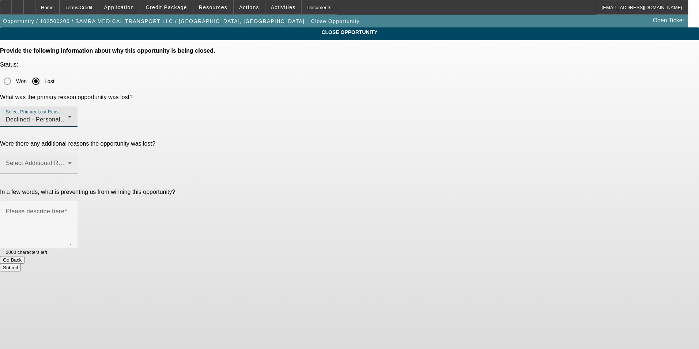
click at [68, 162] on span at bounding box center [37, 166] width 62 height 9
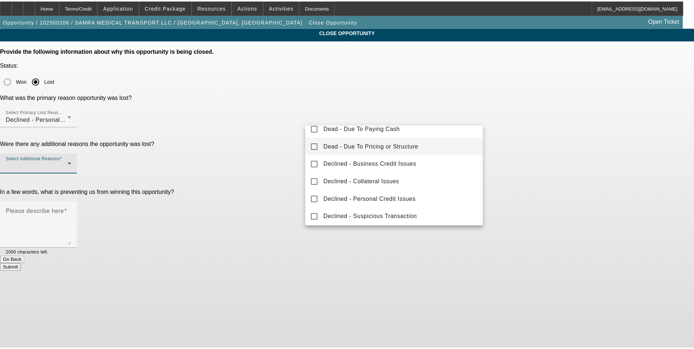
scroll to position [81, 0]
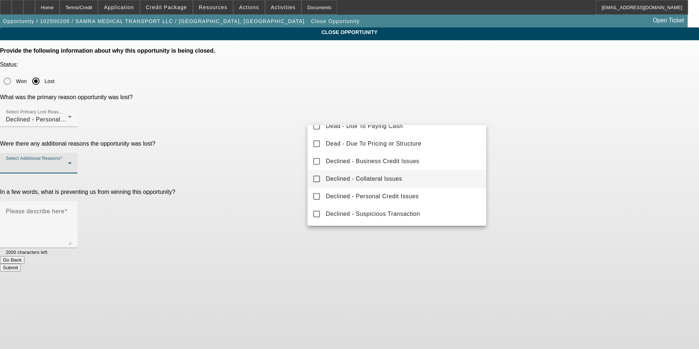
click at [369, 179] on span "Declined - Collateral Issues" at bounding box center [364, 178] width 76 height 9
drag, startPoint x: 577, startPoint y: 166, endPoint x: 511, endPoint y: 163, distance: 65.9
click at [577, 166] on div at bounding box center [349, 174] width 699 height 349
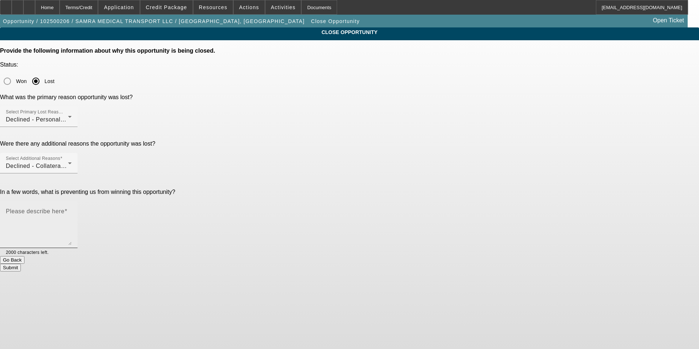
click at [72, 210] on textarea "Please describe here" at bounding box center [39, 227] width 66 height 35
type textarea "P"
type textarea "Start up, poor personal credit, negative bank balances, non-core collateral."
click at [21, 264] on button "Submit" at bounding box center [10, 268] width 21 height 8
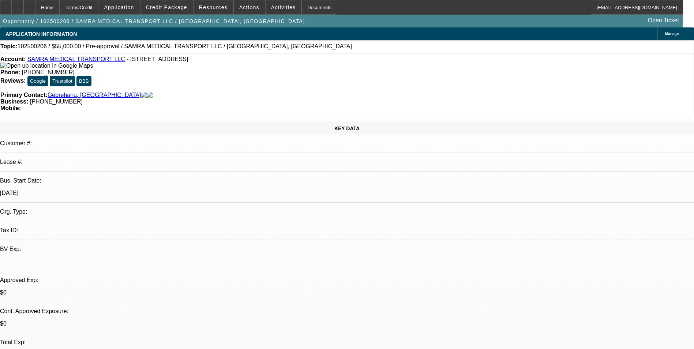
select select "0"
select select "2"
select select "0.1"
select select "4"
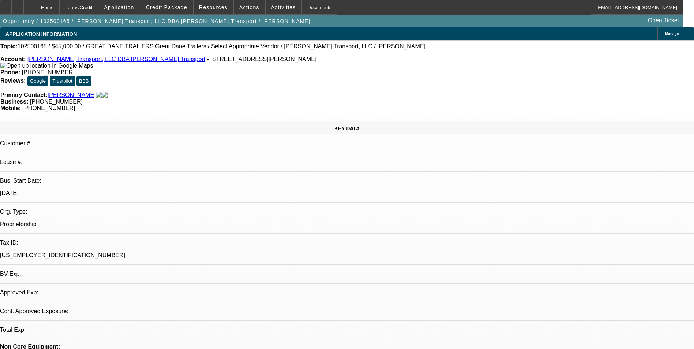
select select "0"
select select "2"
select select "0.1"
select select "4"
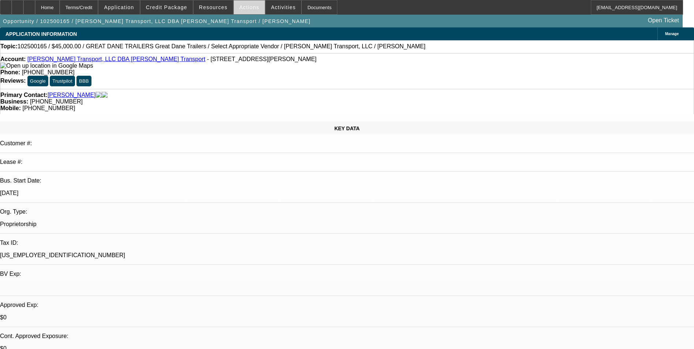
click at [244, 7] on span "Actions" at bounding box center [249, 7] width 20 height 6
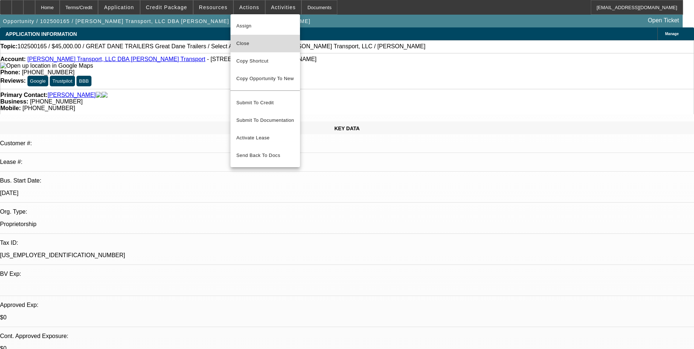
click at [260, 46] on span "Close" at bounding box center [265, 43] width 58 height 9
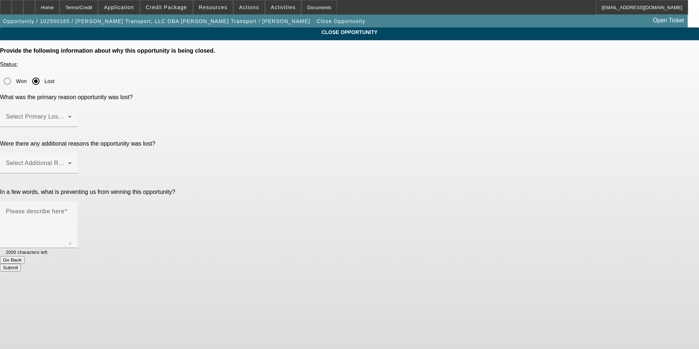
click at [68, 115] on span at bounding box center [37, 119] width 62 height 9
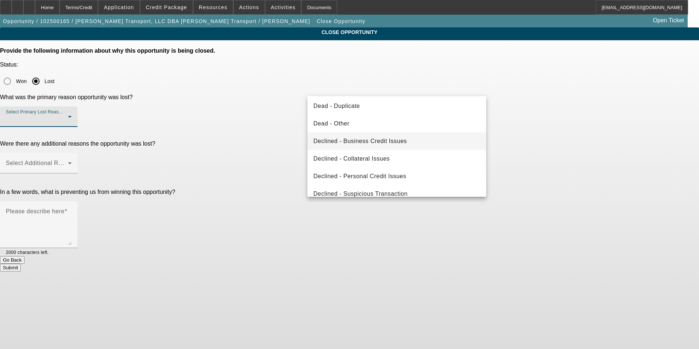
scroll to position [98, 0]
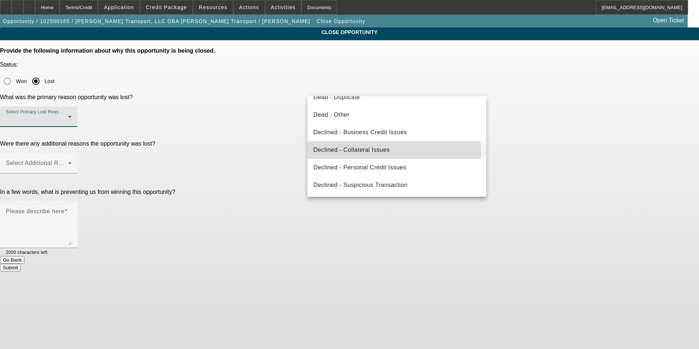
click at [375, 151] on span "Declined - Collateral Issues" at bounding box center [351, 150] width 76 height 9
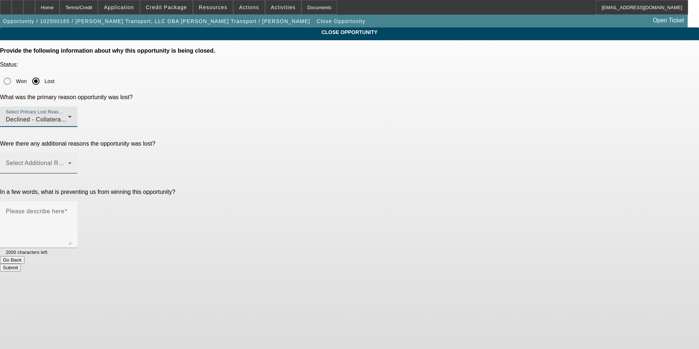
click at [68, 162] on span at bounding box center [37, 166] width 62 height 9
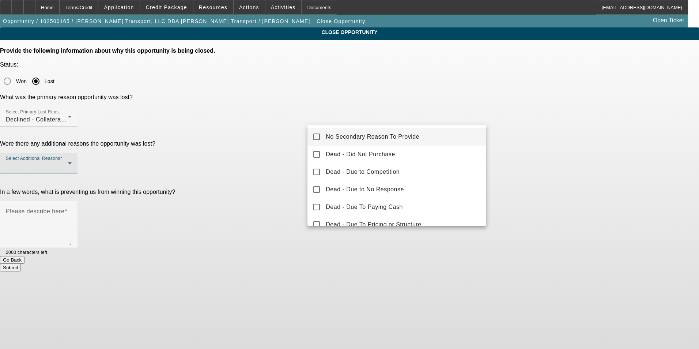
click at [367, 136] on span "No Secondary Reason To Provide" at bounding box center [373, 136] width 94 height 9
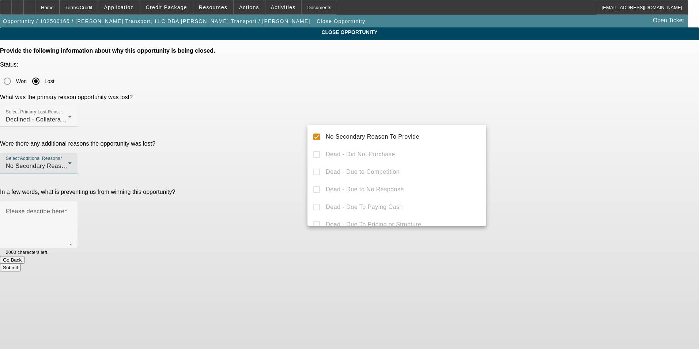
click at [519, 144] on div at bounding box center [349, 174] width 699 height 349
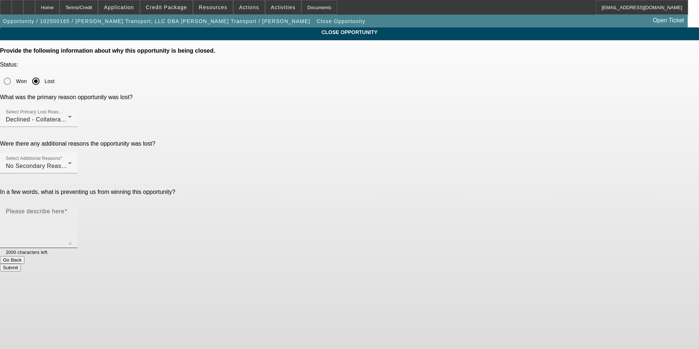
click at [72, 210] on textarea "Please describe here" at bounding box center [39, 227] width 66 height 35
type textarea "OTR company, only 1 in fleet. Trailer being sold by a private seller and is pas…"
click at [21, 264] on button "Submit" at bounding box center [10, 268] width 21 height 8
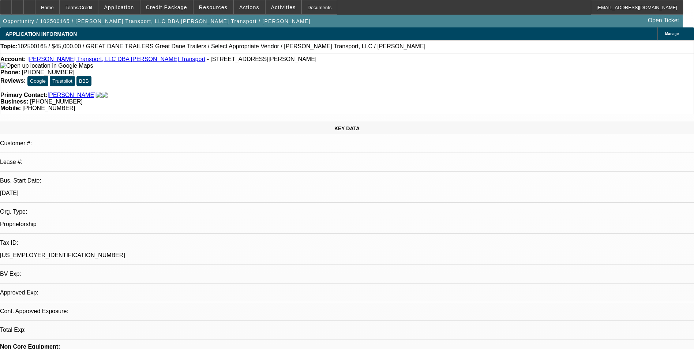
select select "0"
select select "2"
select select "0.1"
select select "1"
select select "2"
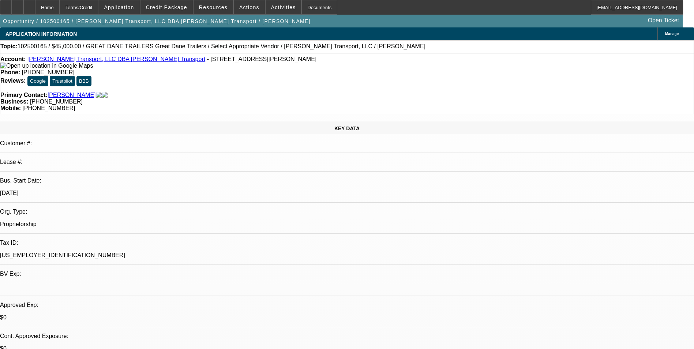
select select "4"
